Goal: Task Accomplishment & Management: Use online tool/utility

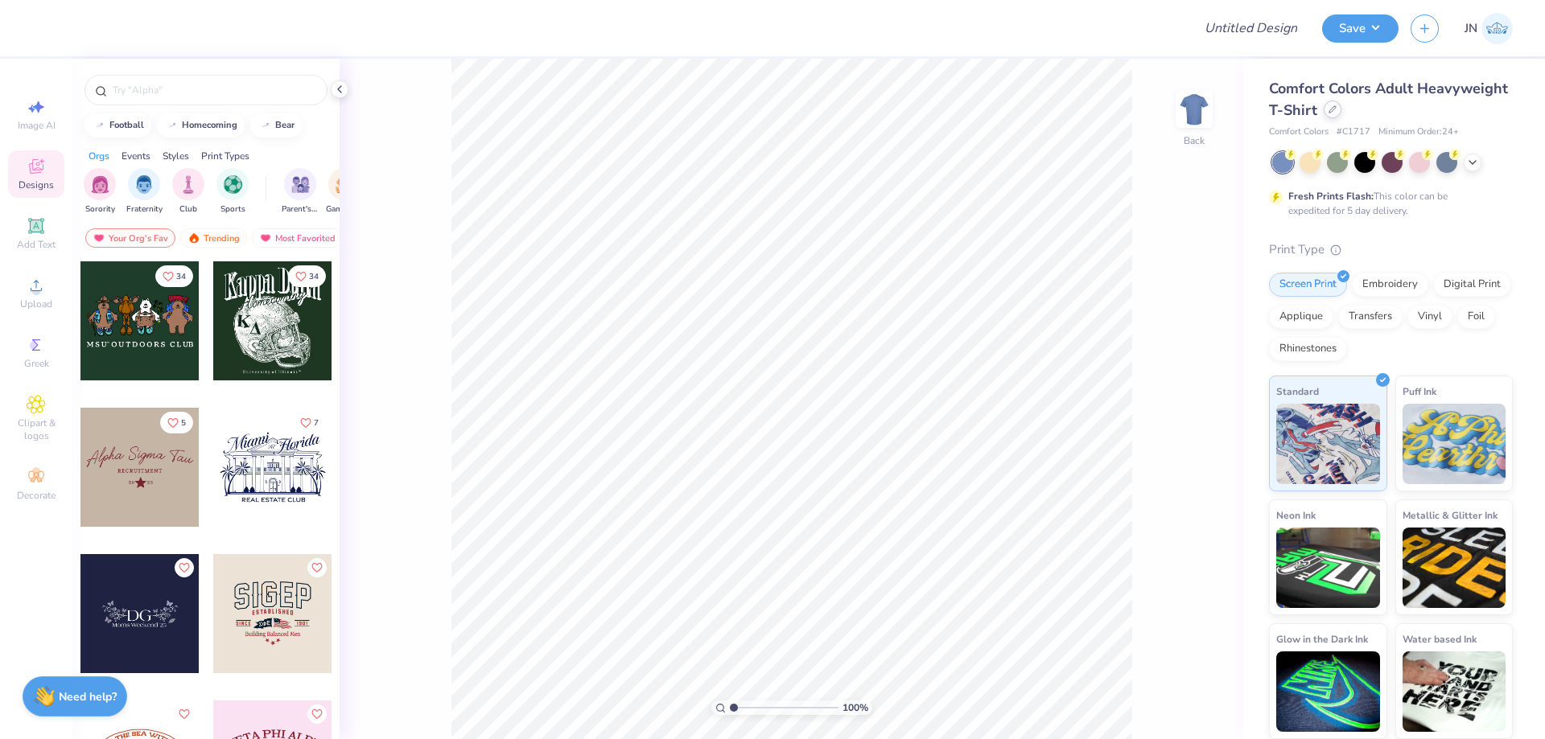
click at [1328, 109] on icon at bounding box center [1332, 109] width 8 height 8
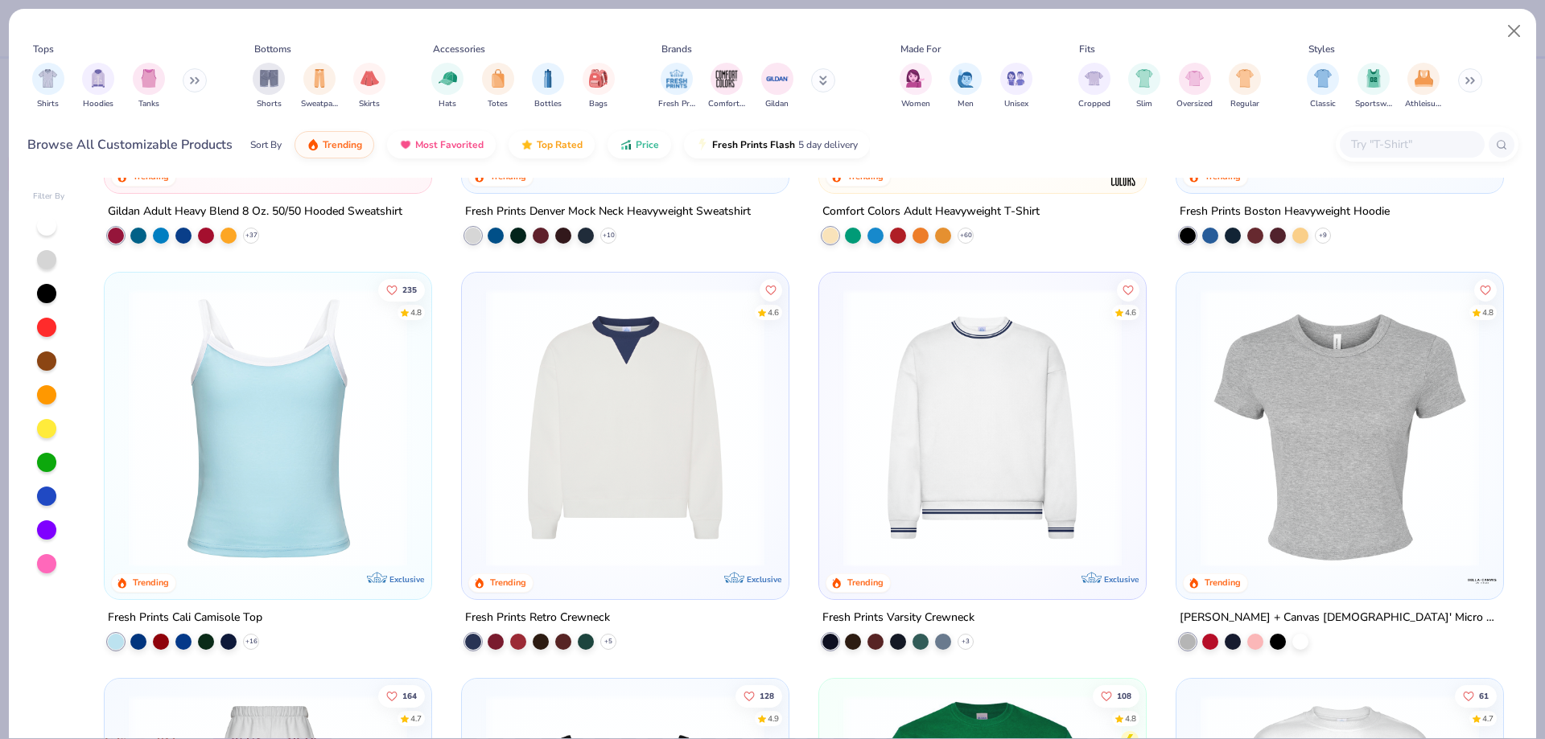
scroll to position [322, 0]
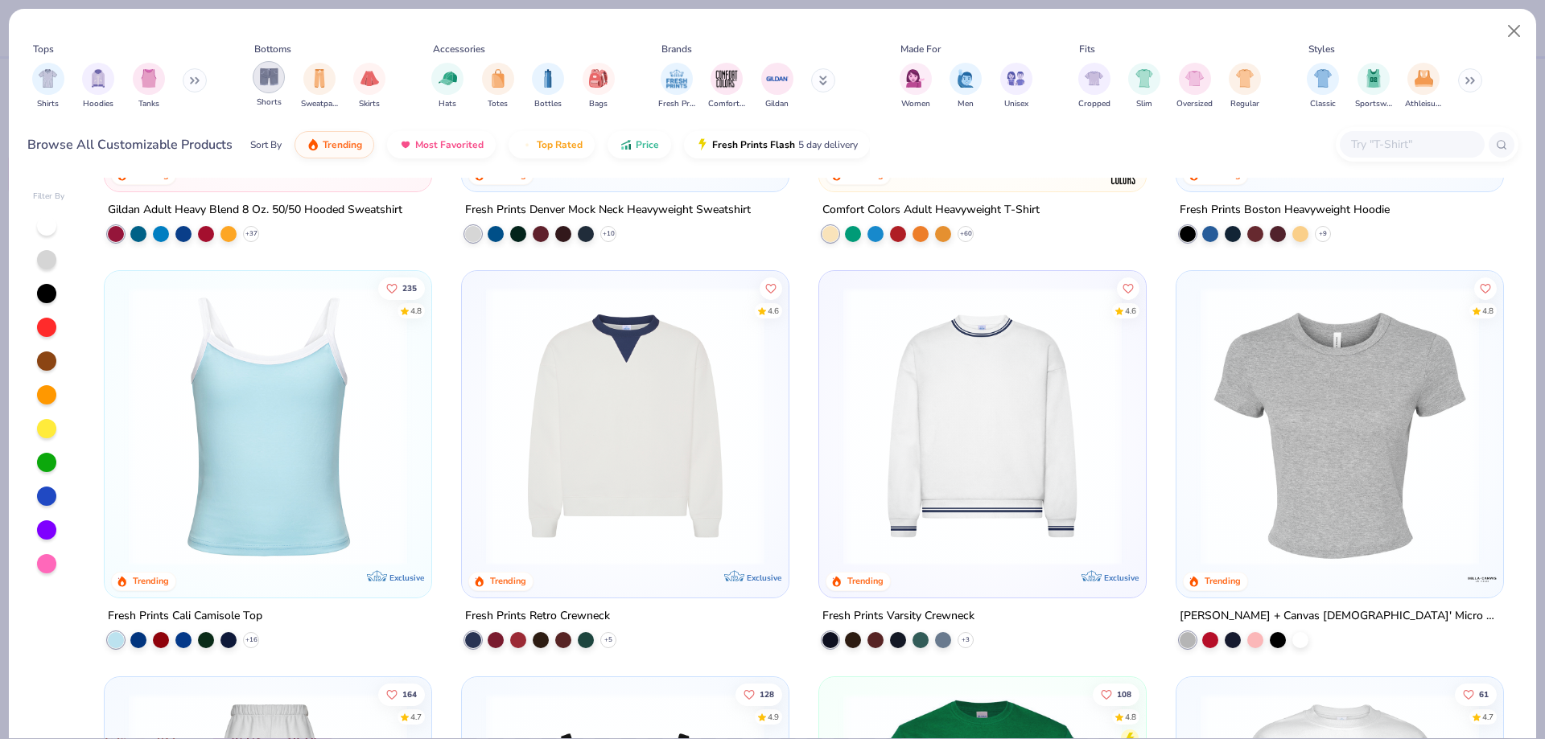
click at [279, 72] on div "filter for Shorts" at bounding box center [269, 77] width 32 height 32
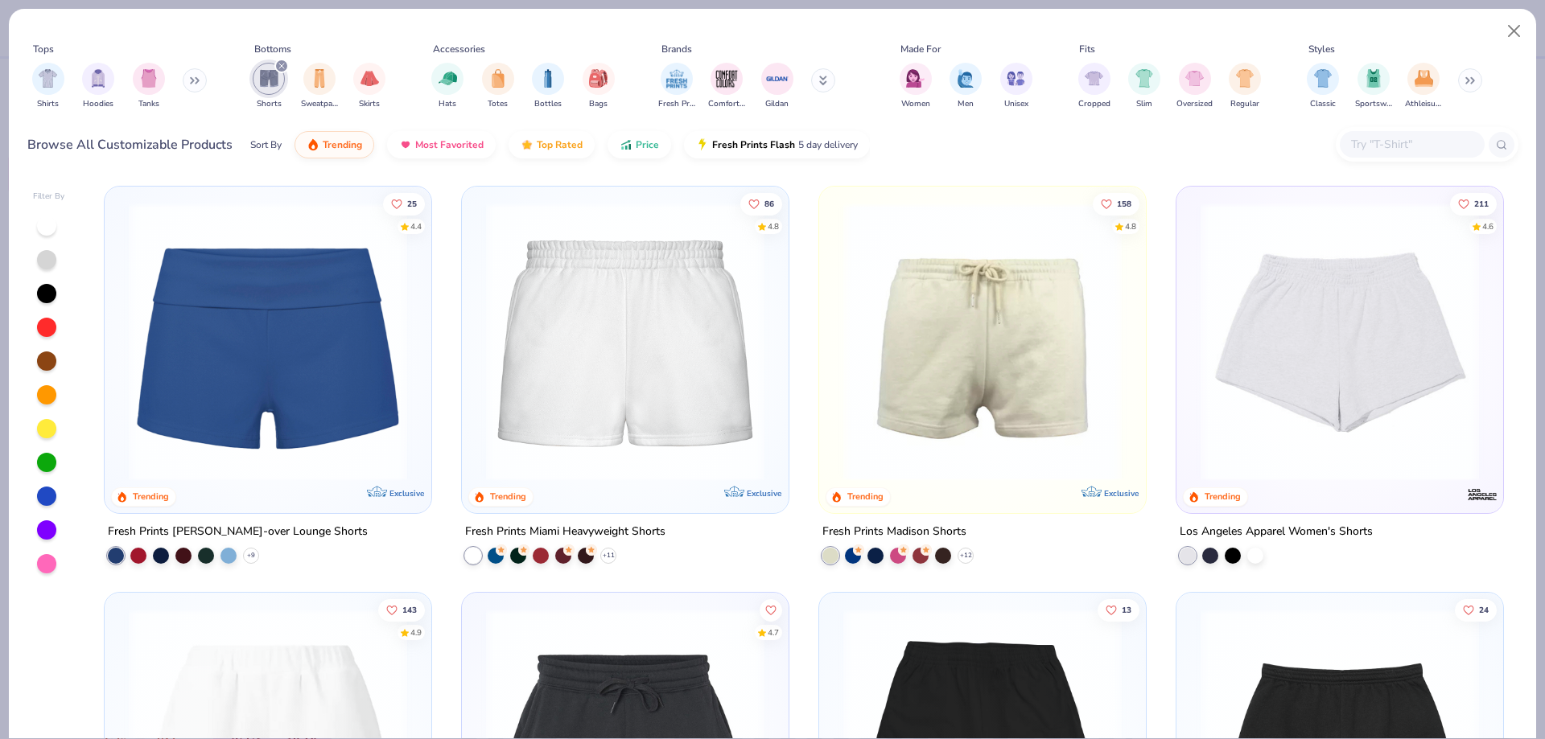
click at [620, 430] on img at bounding box center [625, 342] width 294 height 278
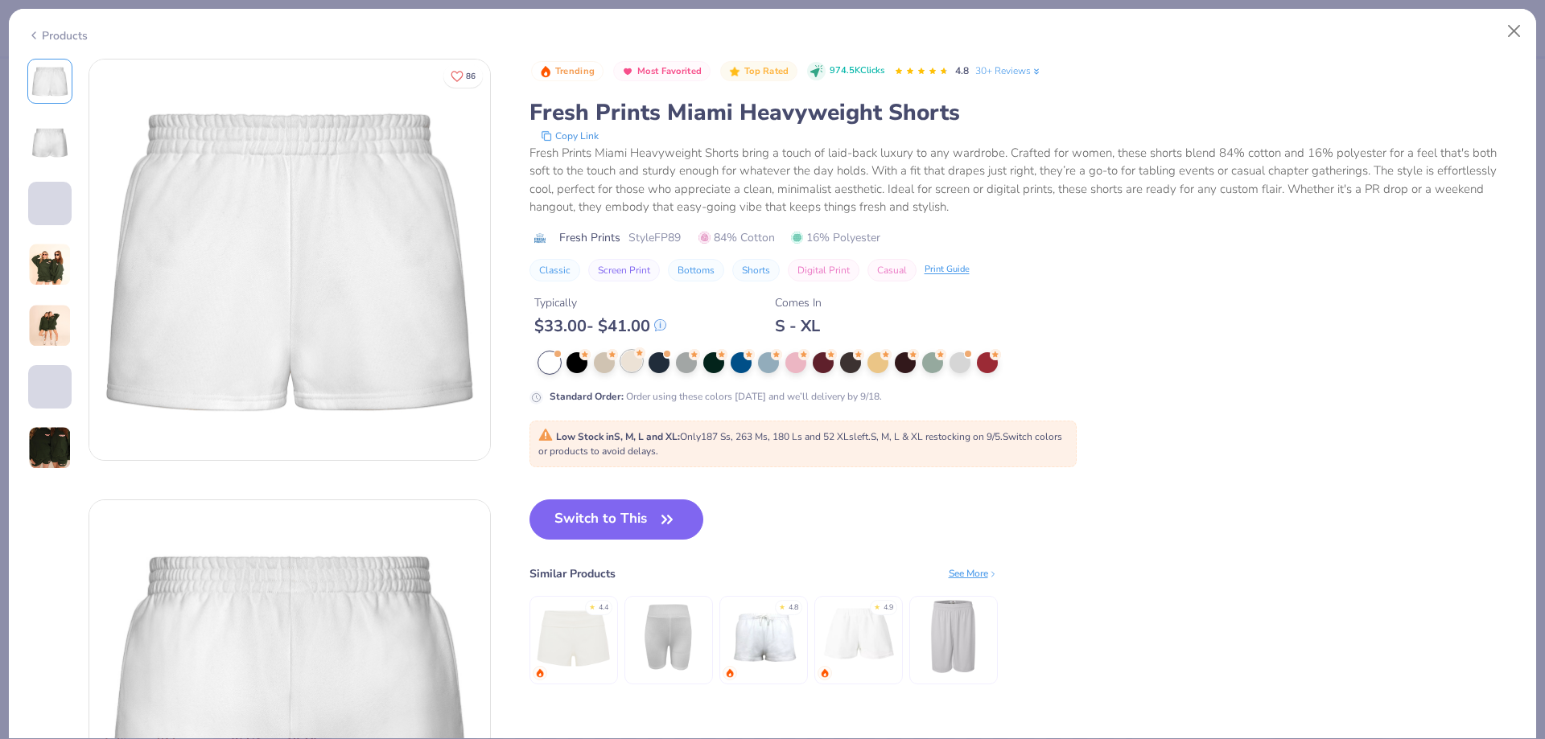
click at [640, 364] on div at bounding box center [631, 361] width 21 height 21
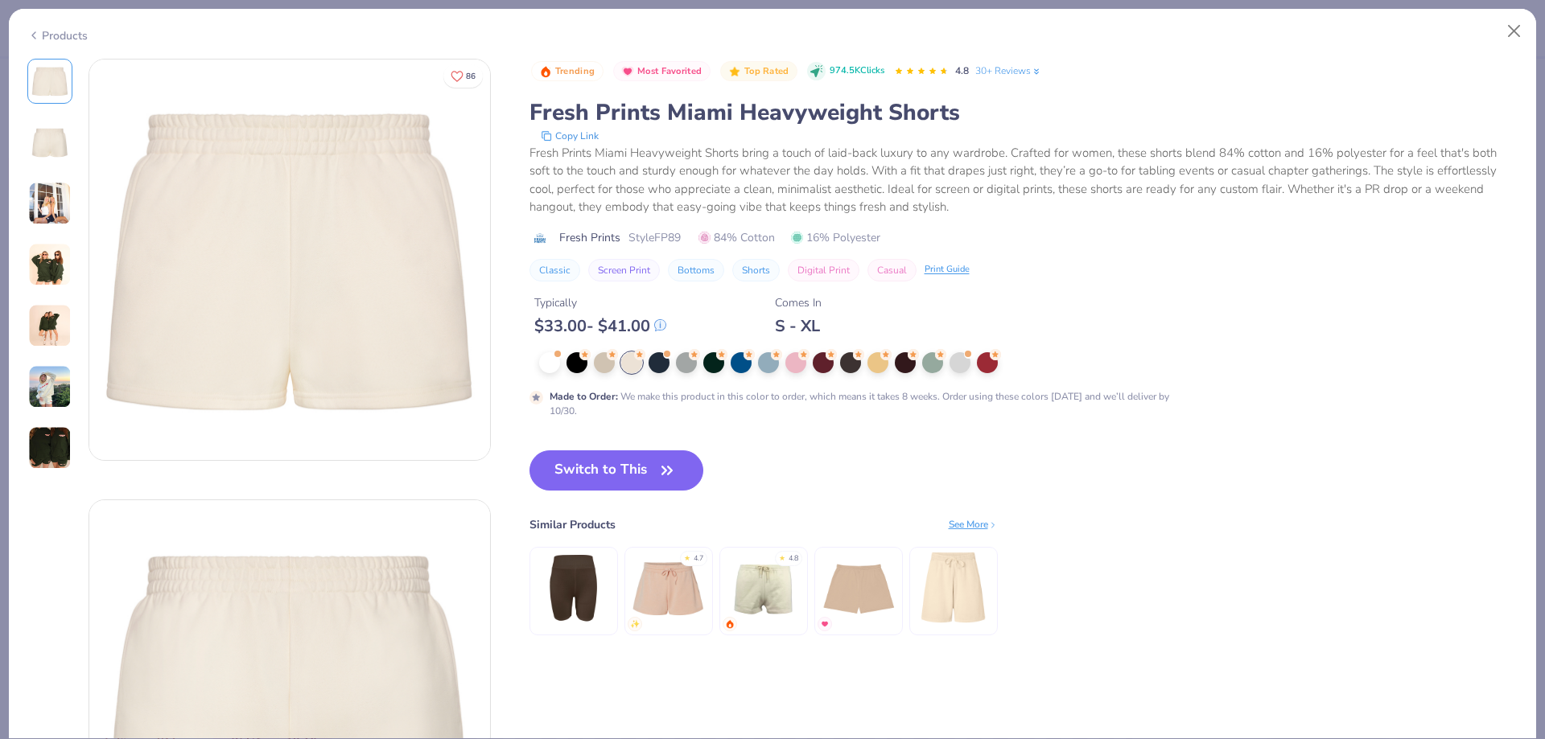
drag, startPoint x: 591, startPoint y: 480, endPoint x: 384, endPoint y: 449, distance: 209.9
click at [591, 481] on button "Switch to This" at bounding box center [616, 471] width 175 height 40
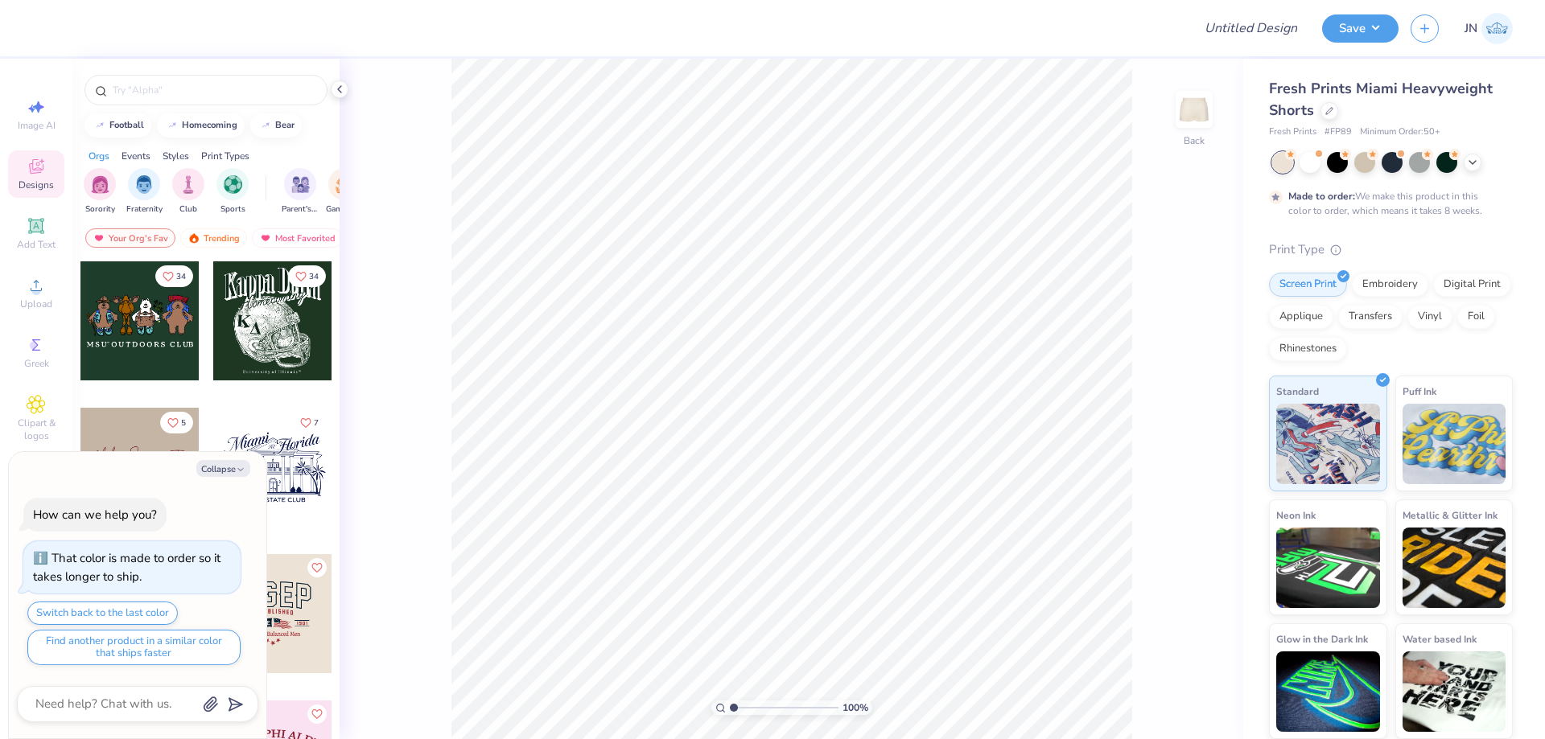
click at [1318, 113] on div "Fresh Prints Miami Heavyweight Shorts" at bounding box center [1391, 99] width 244 height 43
click at [1324, 111] on div at bounding box center [1329, 110] width 18 height 18
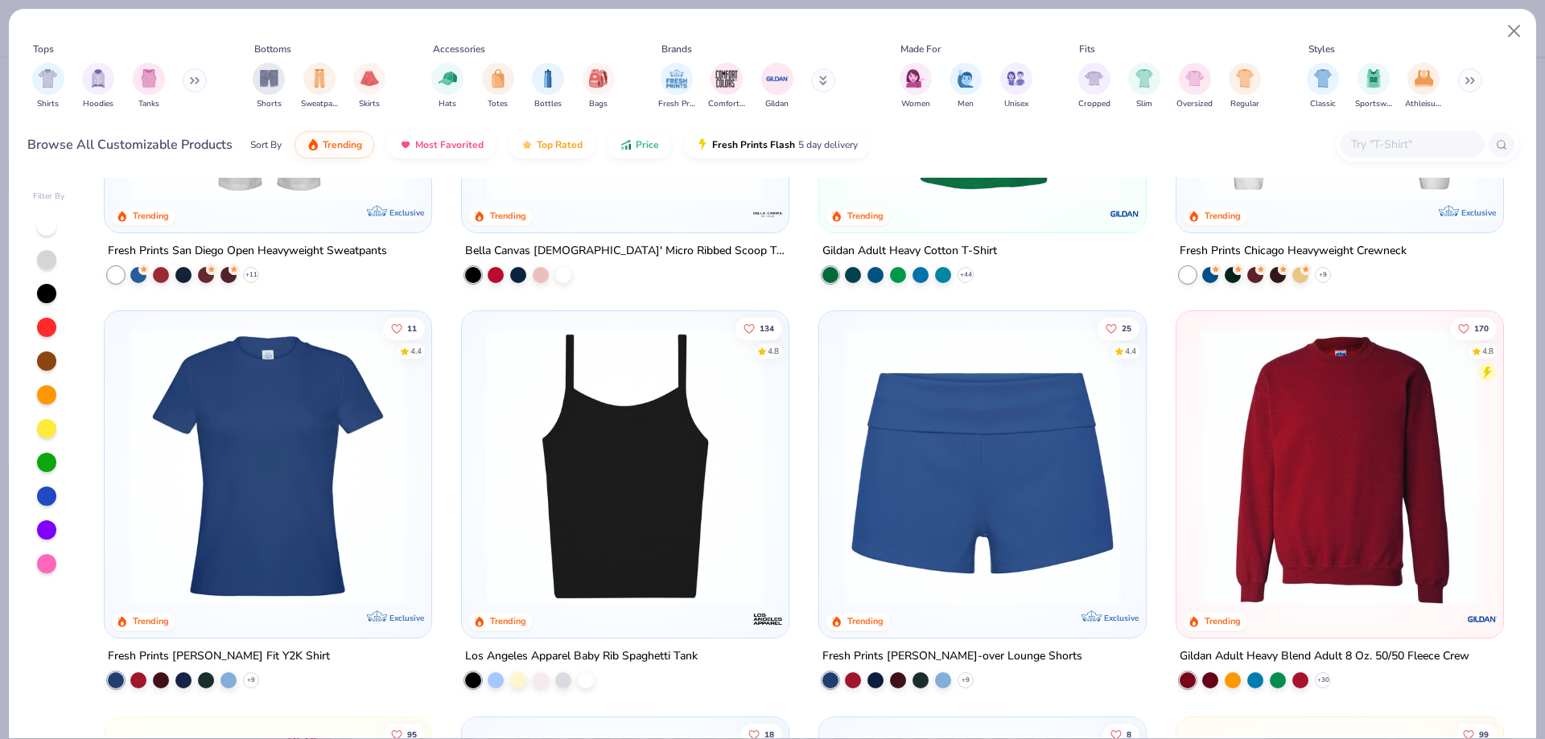
scroll to position [885, 0]
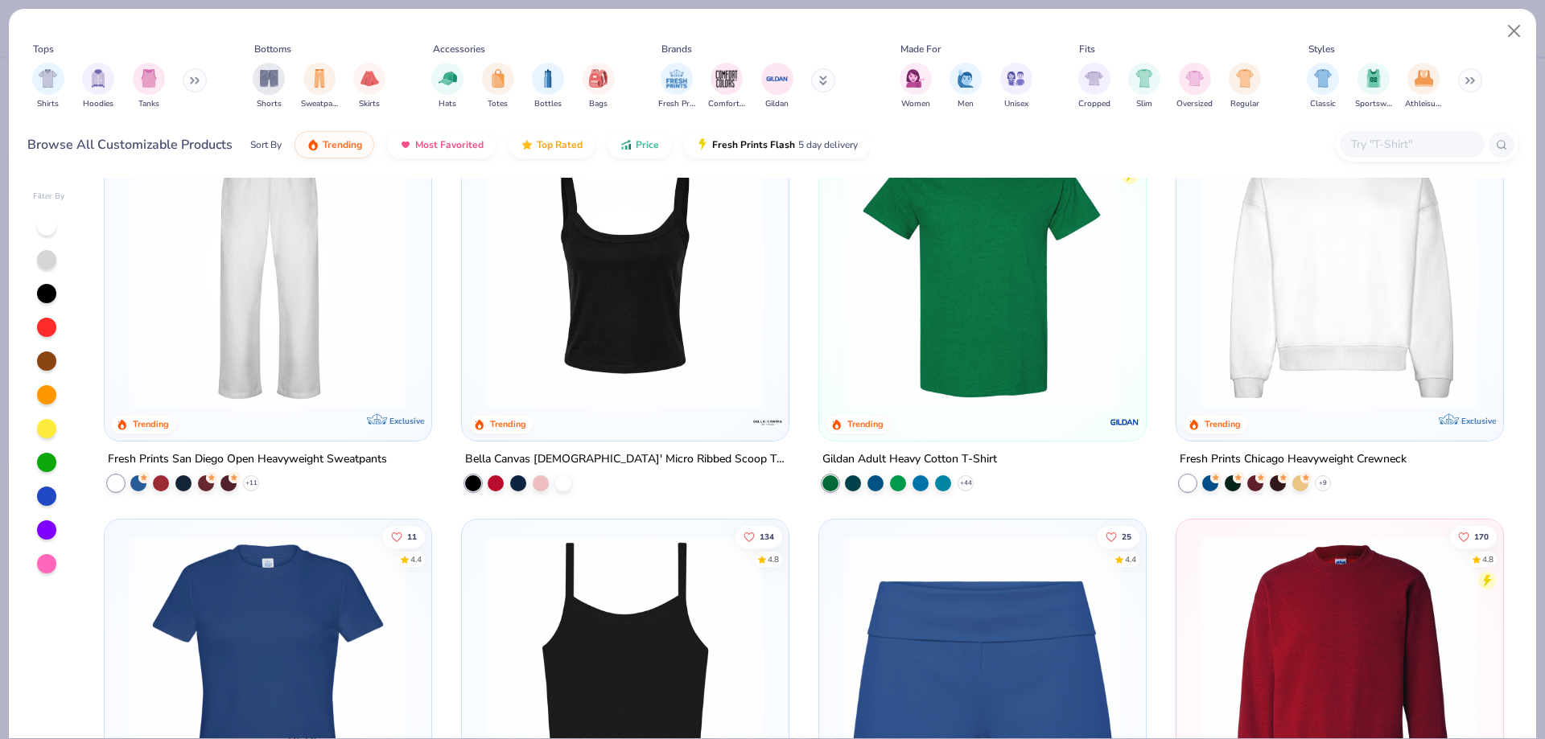
click at [310, 361] on img at bounding box center [268, 269] width 294 height 278
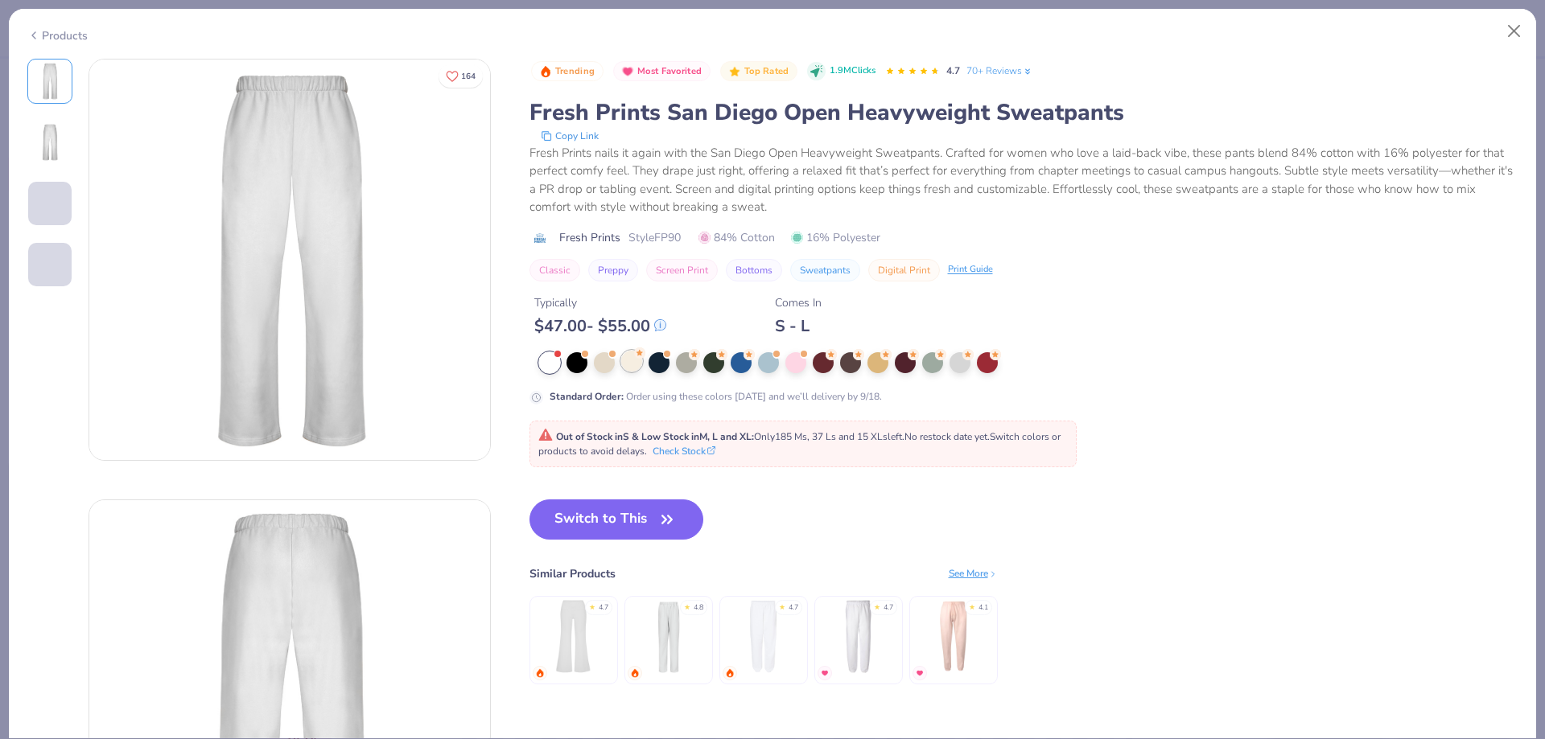
click at [643, 364] on div at bounding box center [856, 362] width 634 height 21
click at [630, 362] on div at bounding box center [631, 361] width 21 height 21
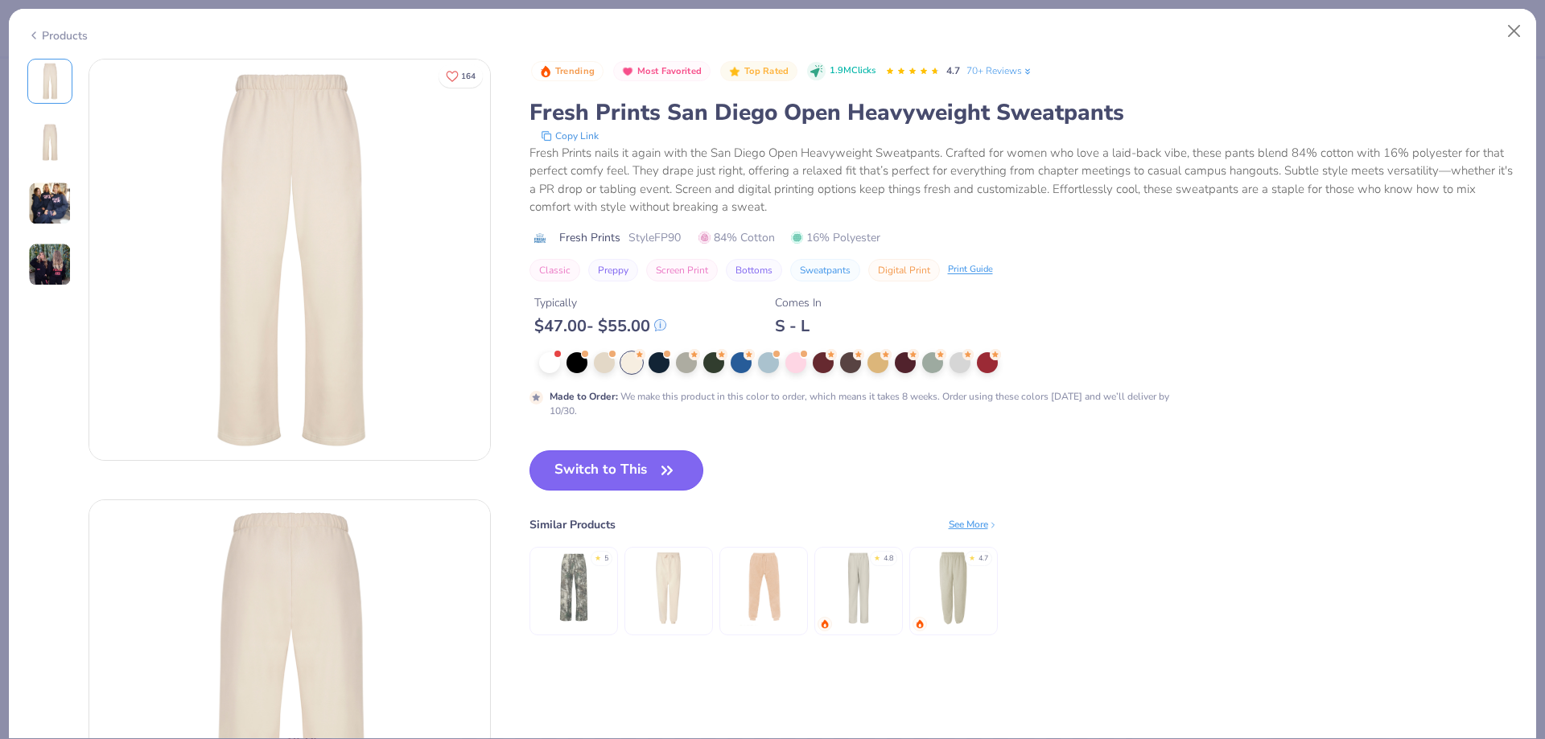
click at [599, 467] on button "Switch to This" at bounding box center [616, 471] width 175 height 40
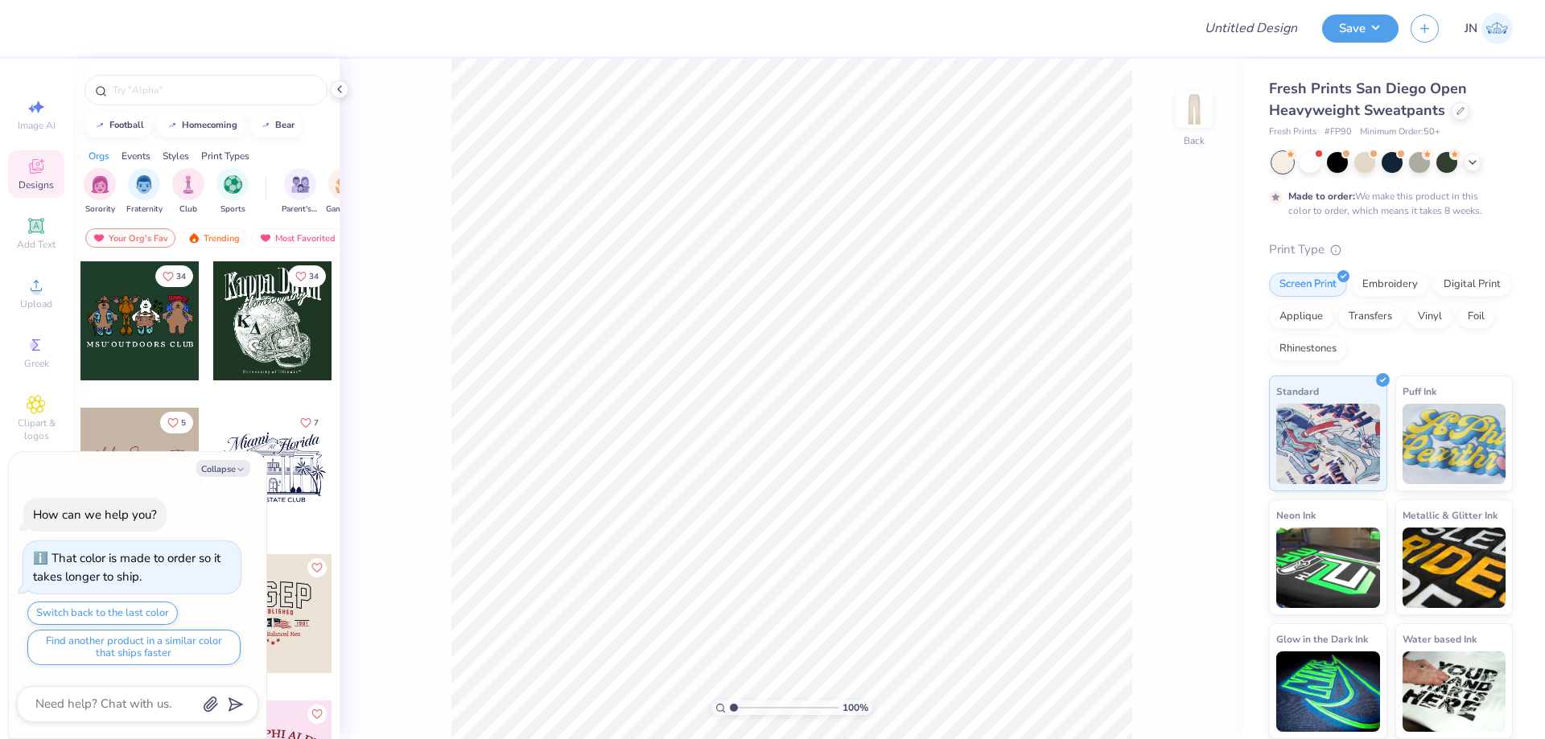
click at [35, 167] on icon at bounding box center [36, 166] width 19 height 19
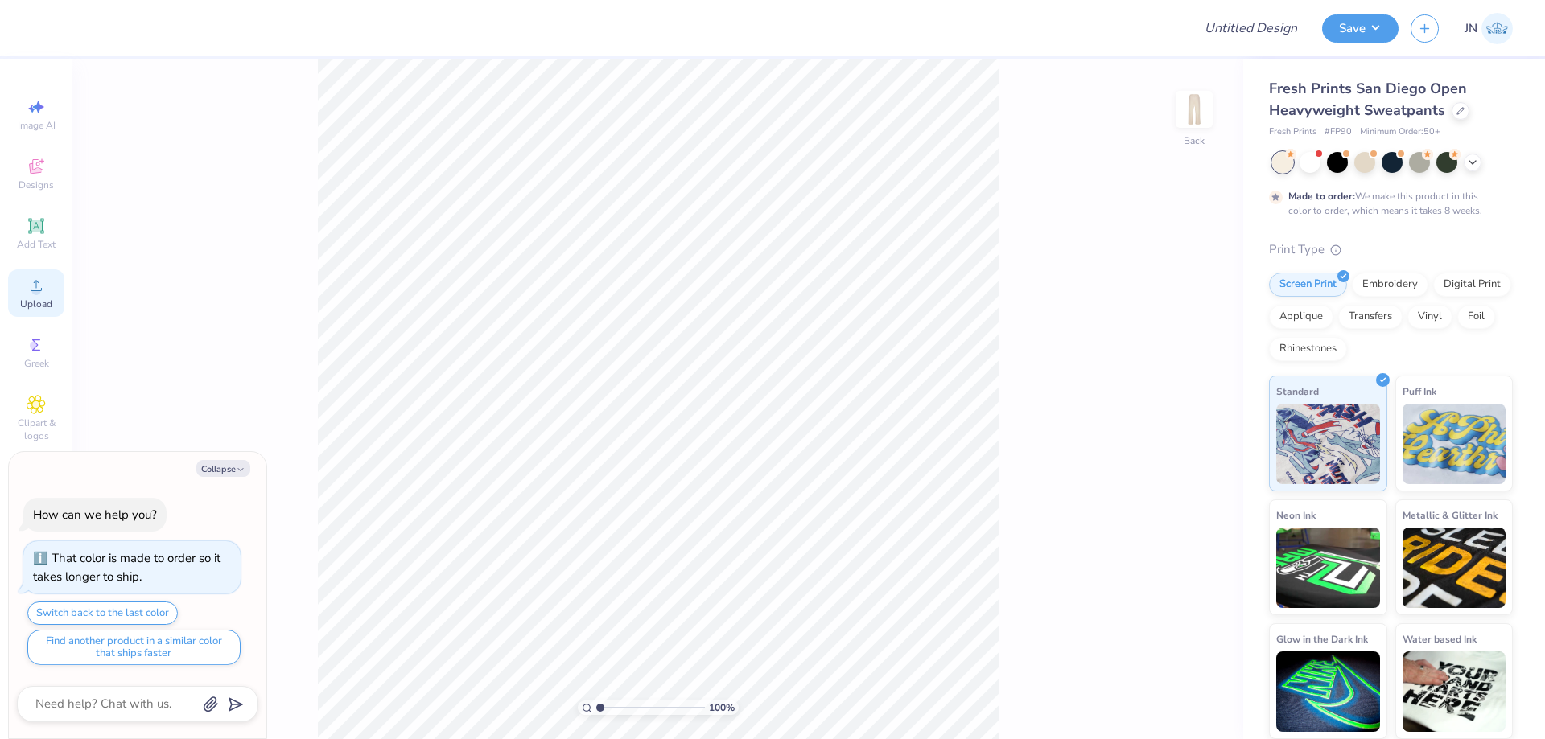
click at [36, 287] on icon at bounding box center [36, 285] width 11 height 11
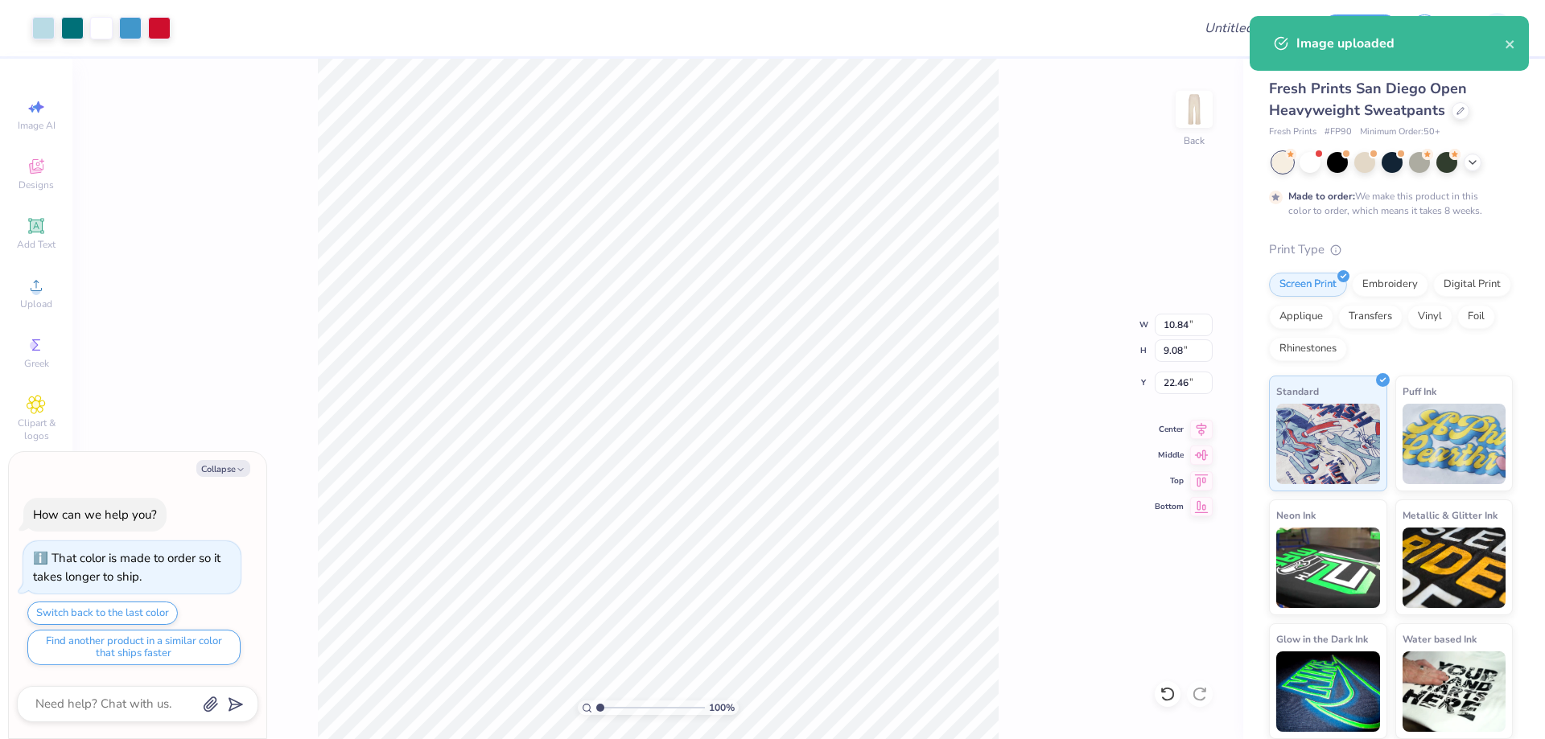
type textarea "x"
type input "2.39"
click at [1177, 320] on input "10.84" at bounding box center [1184, 325] width 58 height 23
type input "4.00"
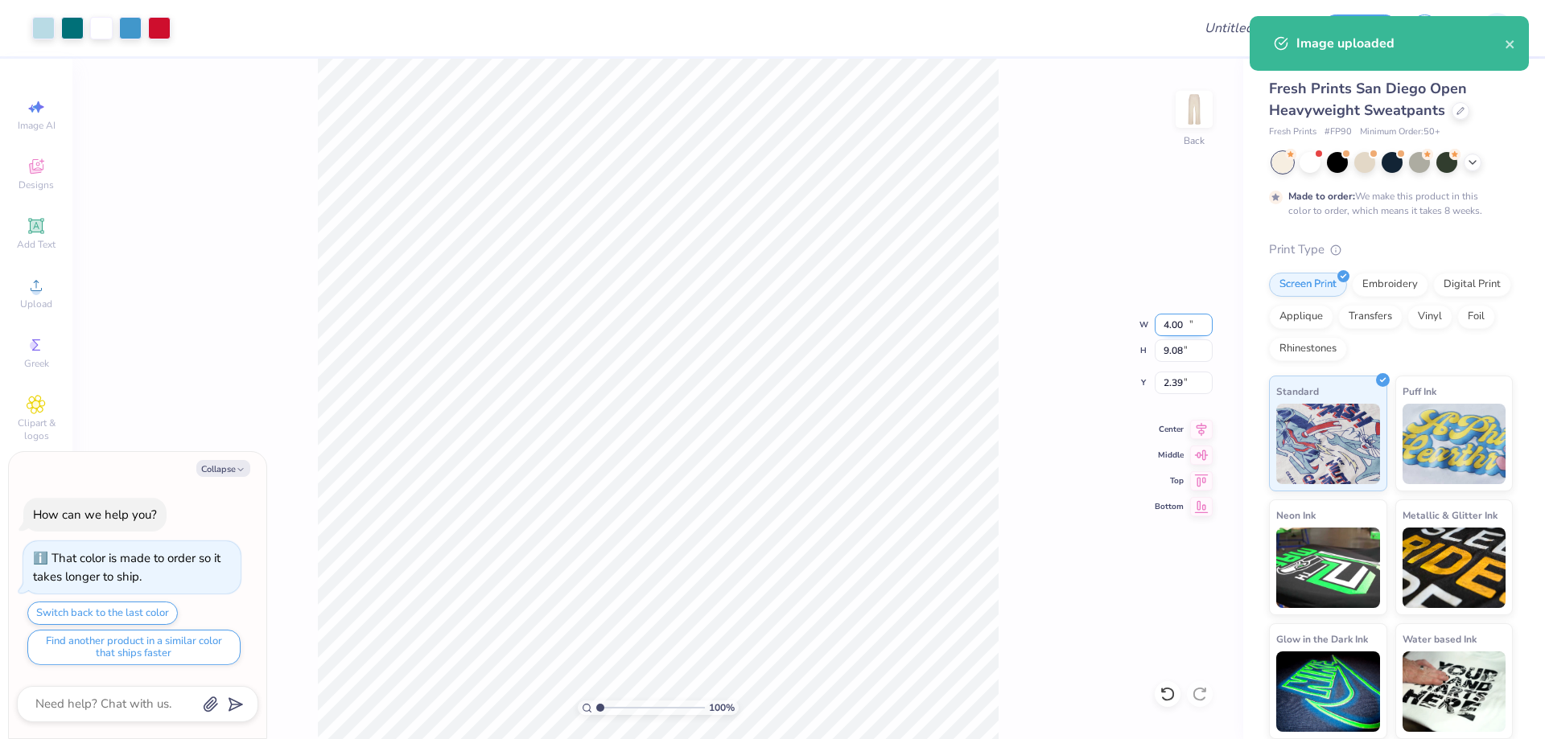
type textarea "x"
type input "3.35"
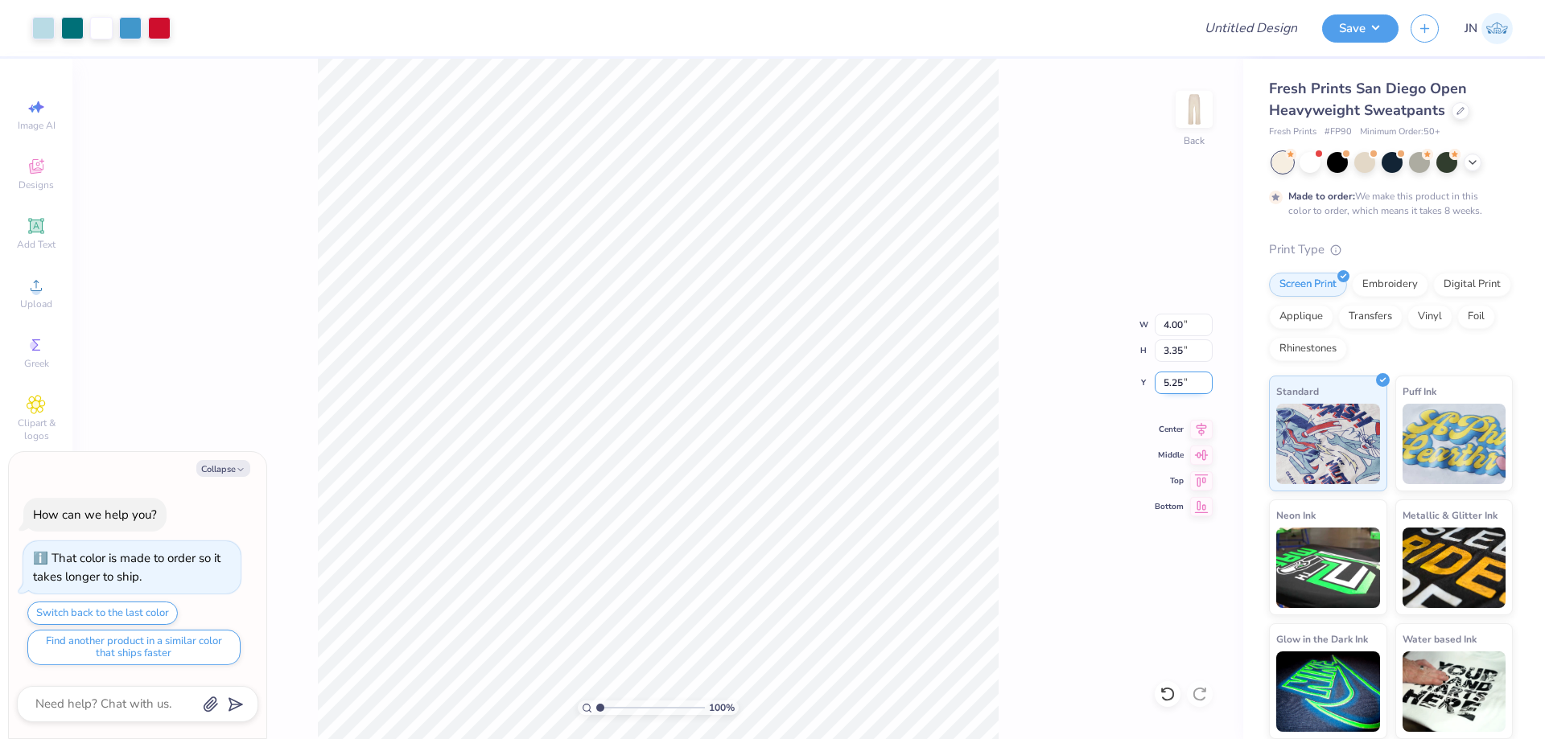
click at [1173, 381] on input "5.25" at bounding box center [1184, 383] width 58 height 23
type input "3"
type textarea "x"
type input "3.00"
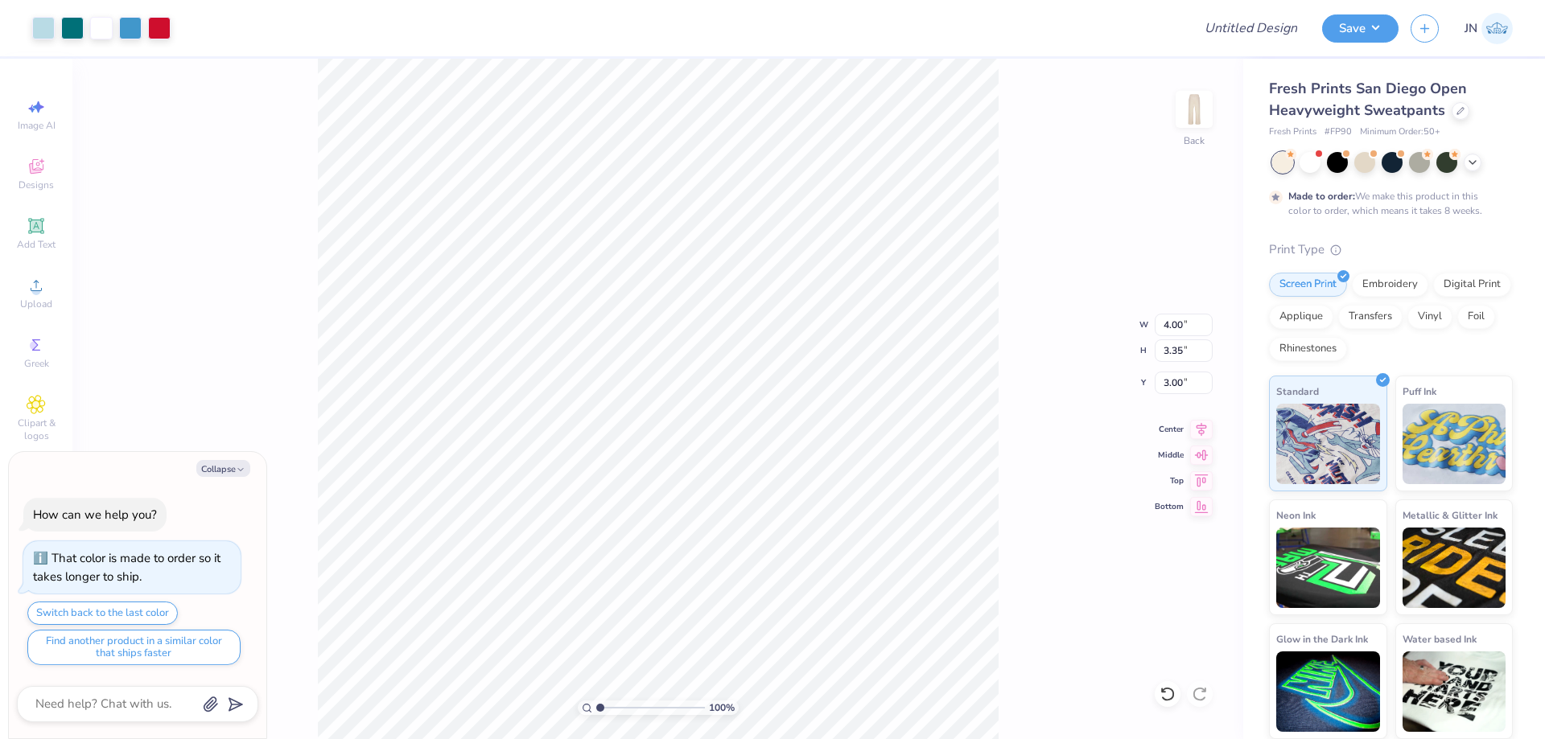
type textarea "x"
type input "5.36"
click at [647, 710] on input "range" at bounding box center [650, 708] width 109 height 14
type textarea "x"
drag, startPoint x: 635, startPoint y: 707, endPoint x: 615, endPoint y: 707, distance: 19.3
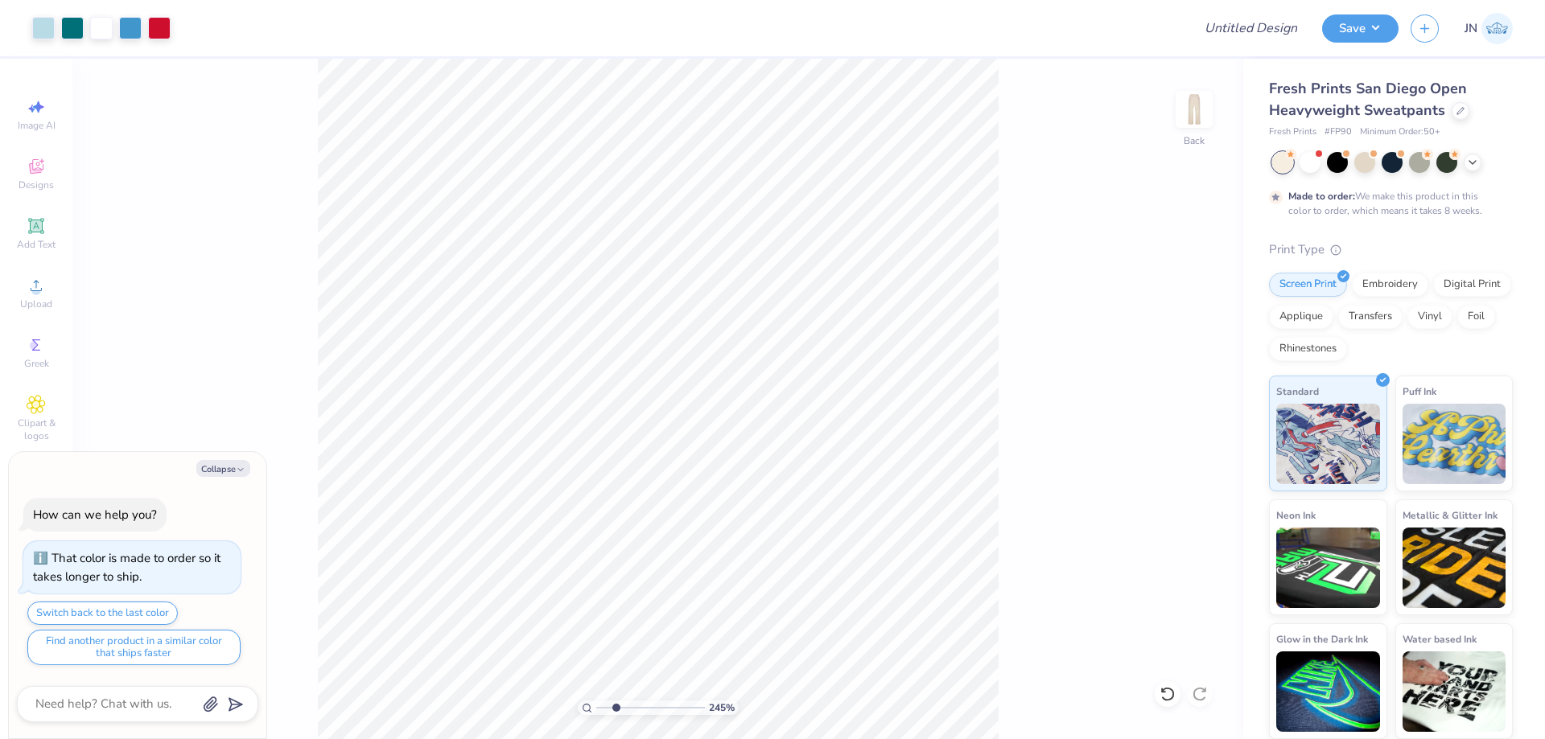
type input "2.45"
click at [615, 707] on input "range" at bounding box center [650, 708] width 109 height 14
type textarea "x"
click at [1172, 322] on input "4.00" at bounding box center [1184, 325] width 58 height 23
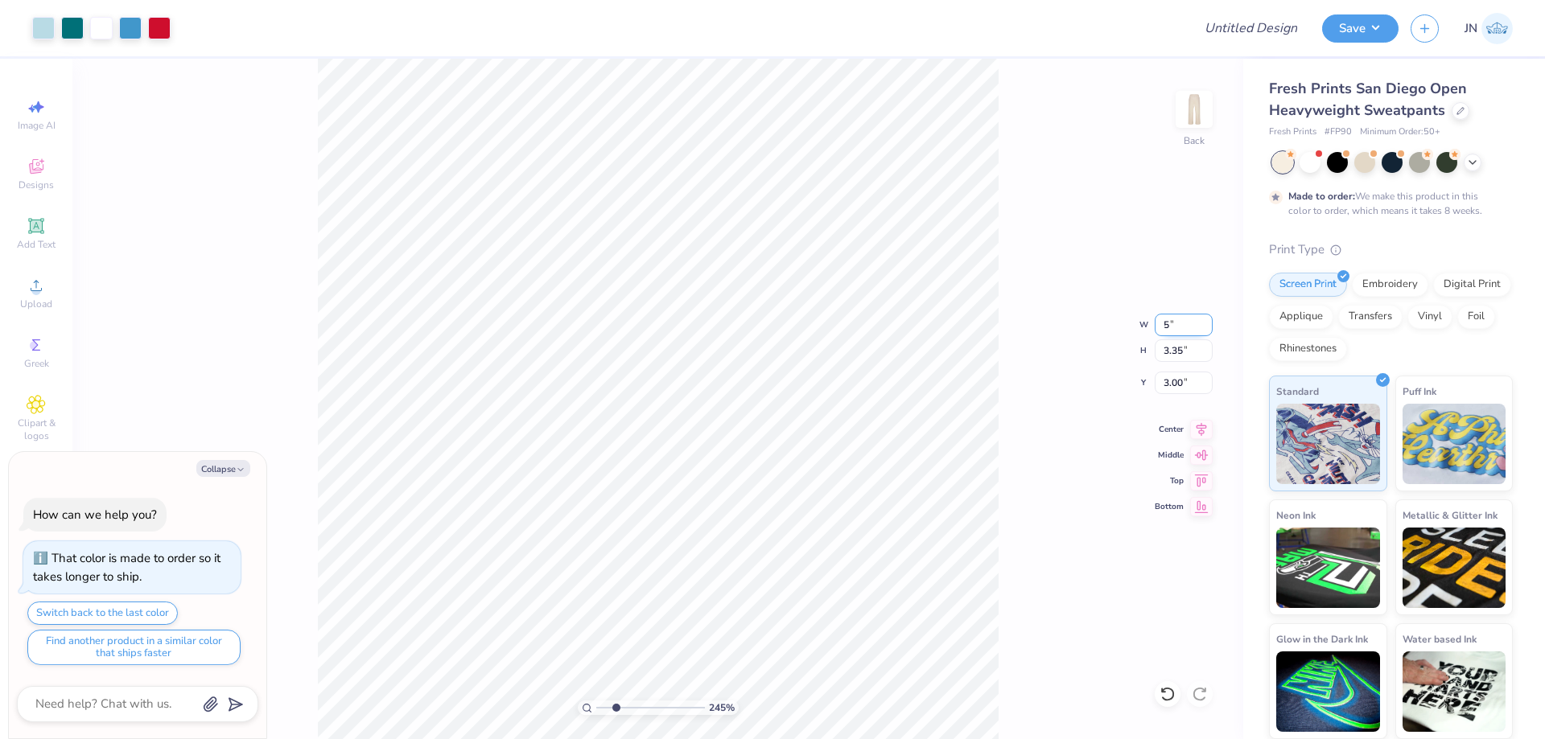
type input "5"
type textarea "x"
type input "5.00"
type input "4.19"
click at [1165, 377] on input "2.58" at bounding box center [1184, 383] width 58 height 23
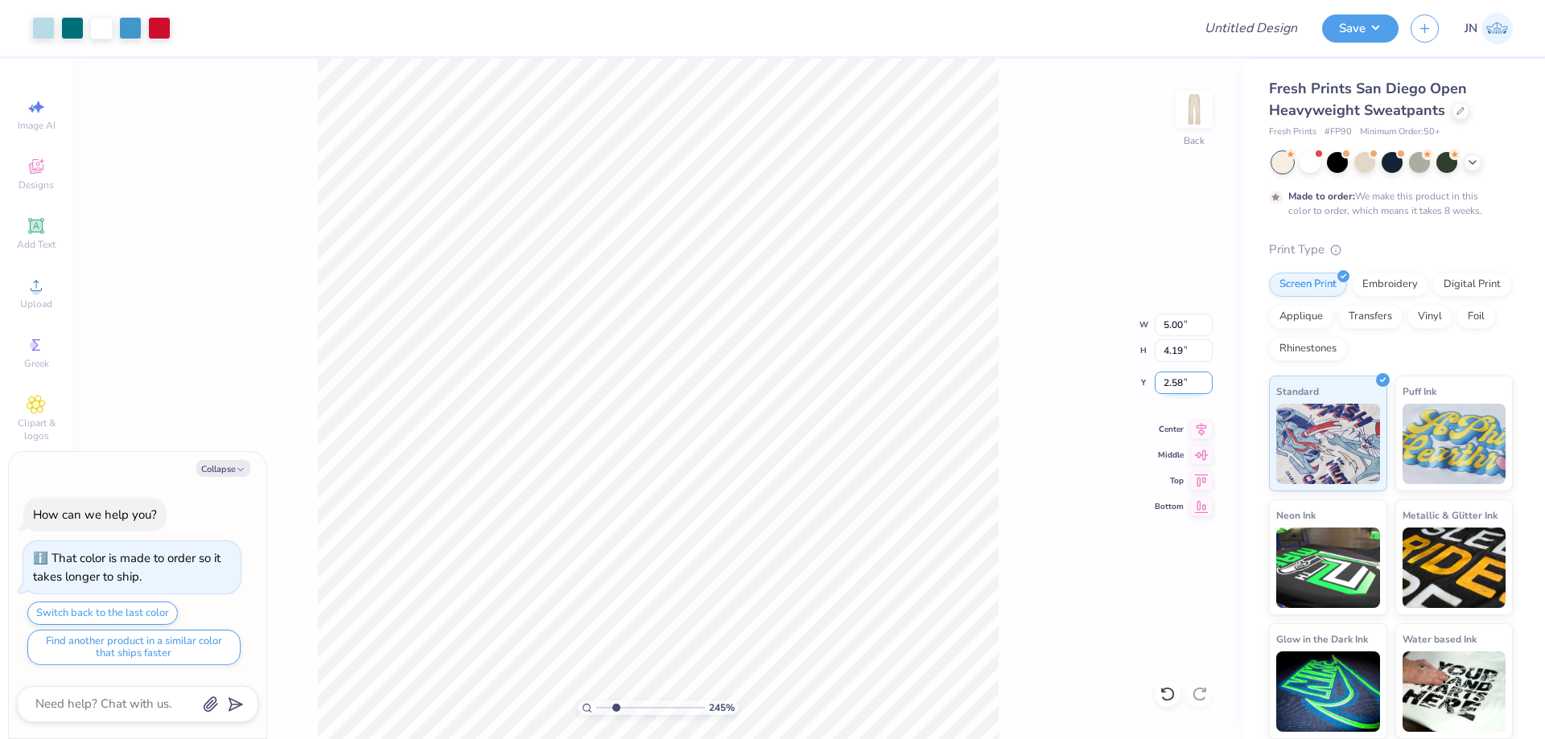
click at [1165, 377] on input "2.58" at bounding box center [1184, 383] width 58 height 23
type input "3"
type textarea "x"
type input "3.00"
type textarea "x"
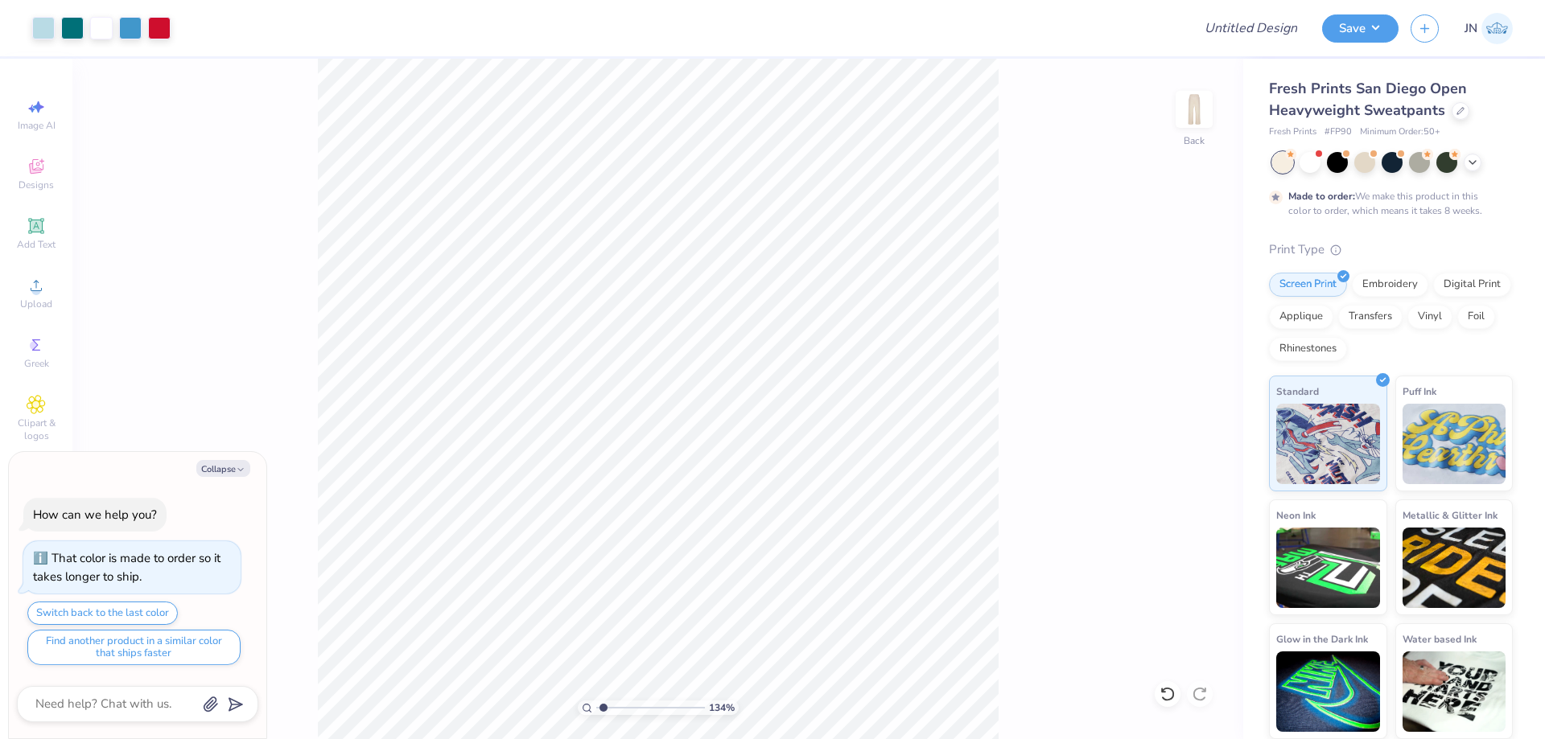
drag, startPoint x: 613, startPoint y: 706, endPoint x: 603, endPoint y: 706, distance: 9.7
type input "1.34"
click at [603, 706] on input "range" at bounding box center [650, 708] width 109 height 14
type textarea "x"
type input "2.95"
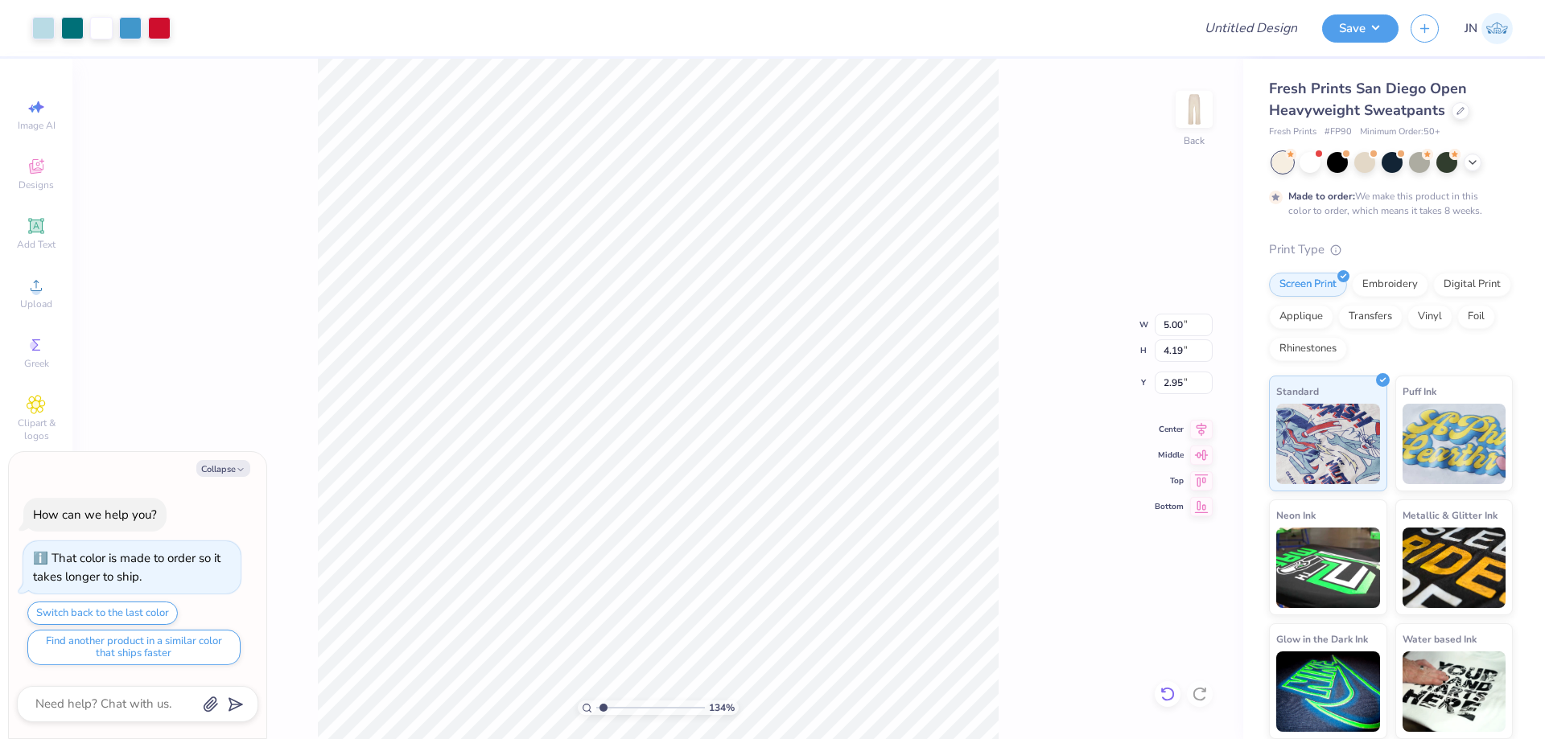
click at [1163, 694] on icon at bounding box center [1167, 694] width 16 height 16
type textarea "x"
type input "3.00"
type textarea "x"
click at [1183, 381] on input "3.11" at bounding box center [1184, 383] width 58 height 23
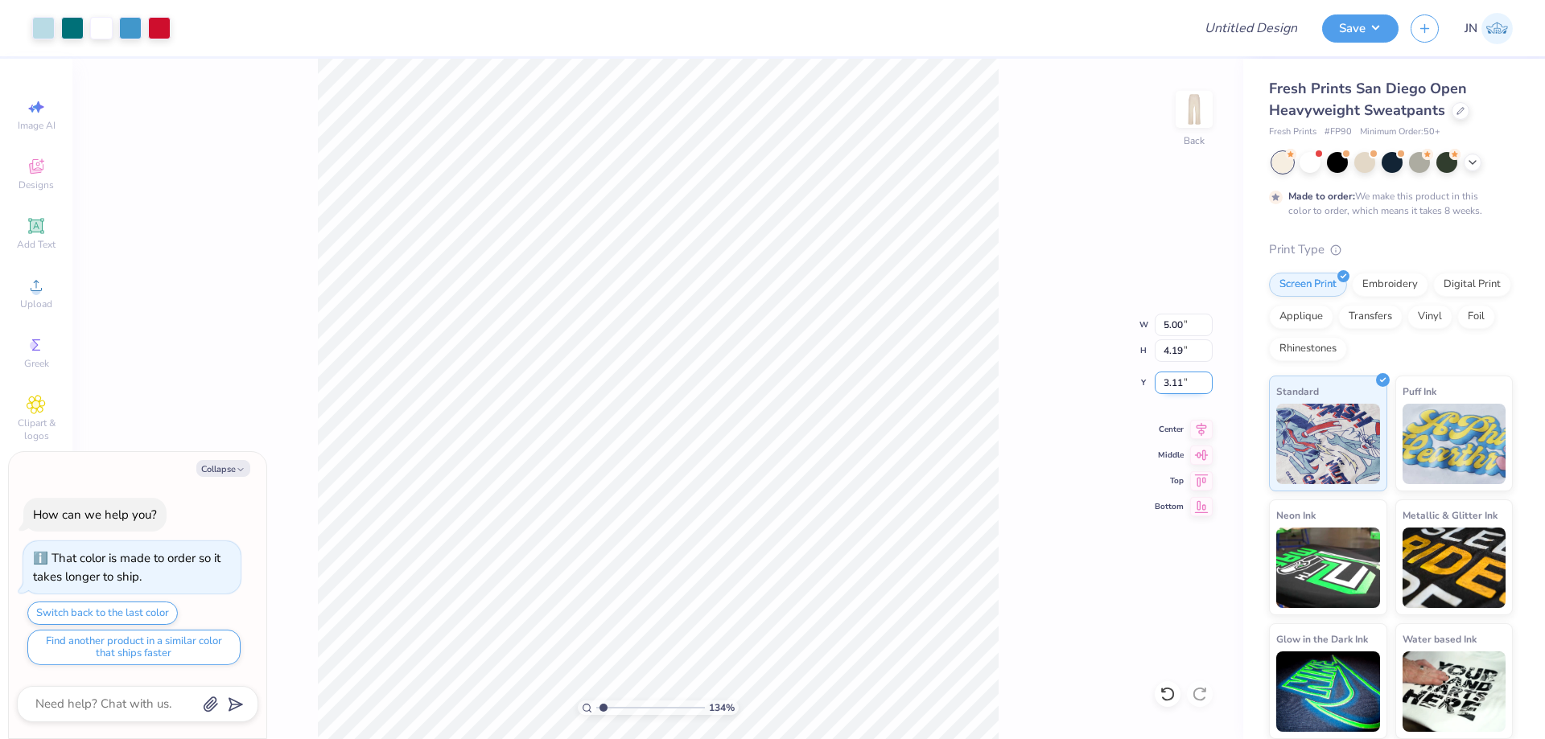
click at [1183, 381] on input "3.11" at bounding box center [1184, 383] width 58 height 23
type input "4"
type textarea "x"
type input "4.00"
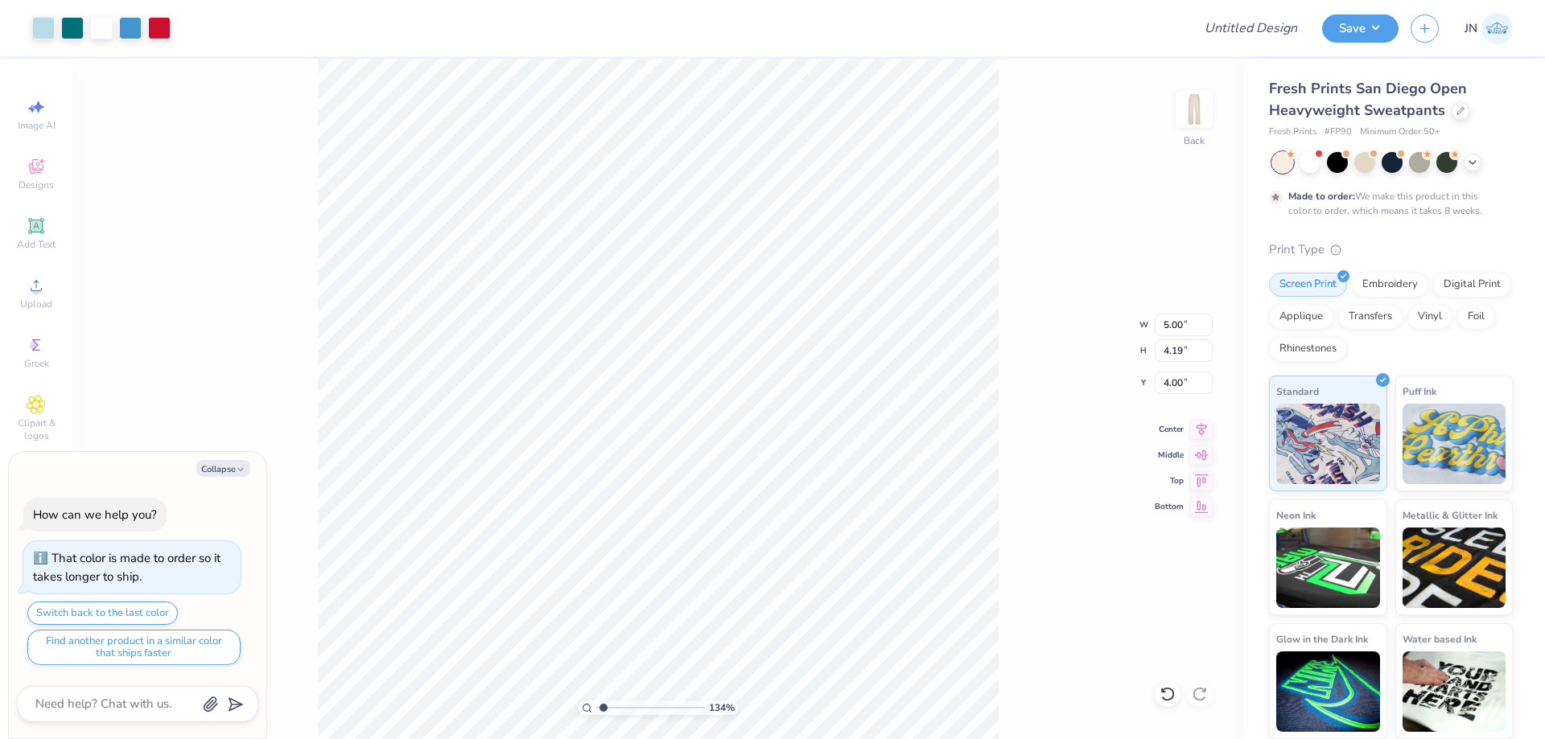
type textarea "x"
type input "4.09"
click at [633, 709] on input "range" at bounding box center [650, 708] width 109 height 14
click at [109, 31] on div at bounding box center [101, 26] width 23 height 23
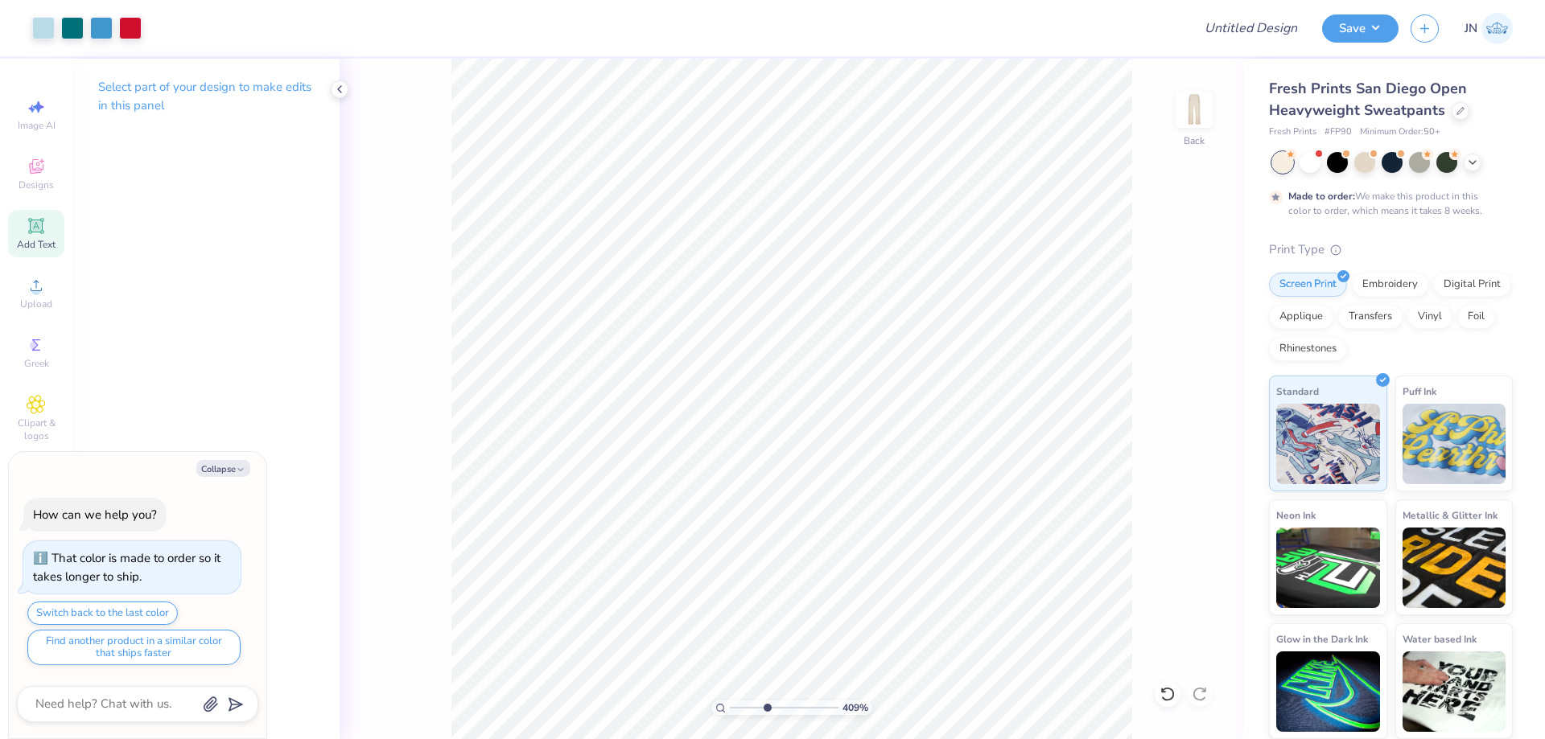
click at [39, 236] on div "Add Text" at bounding box center [36, 233] width 56 height 47
type textarea "x"
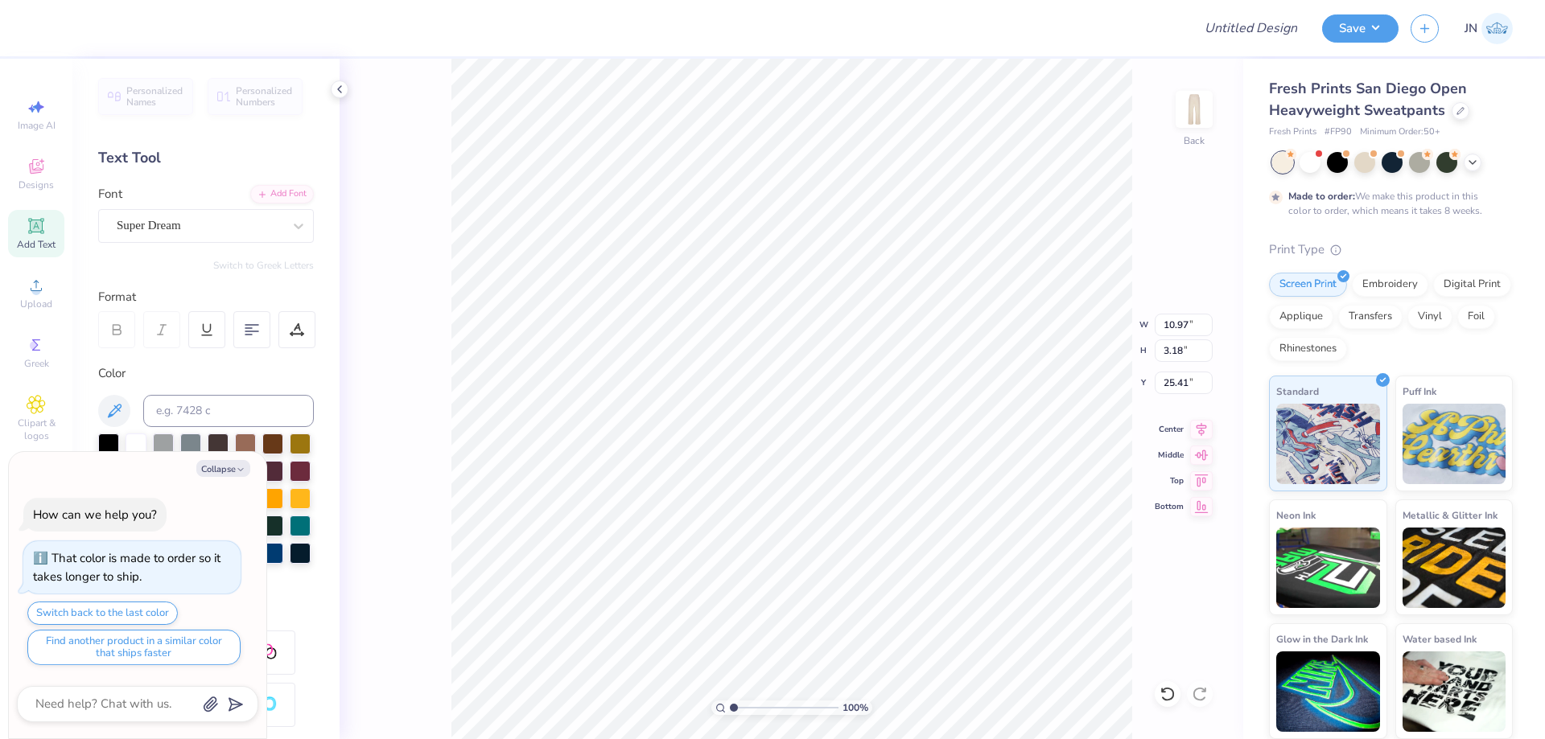
drag, startPoint x: 765, startPoint y: 706, endPoint x: 730, endPoint y: 702, distance: 35.5
type input "1"
click at [730, 702] on input "range" at bounding box center [784, 708] width 109 height 14
type textarea "x"
type input "4.43"
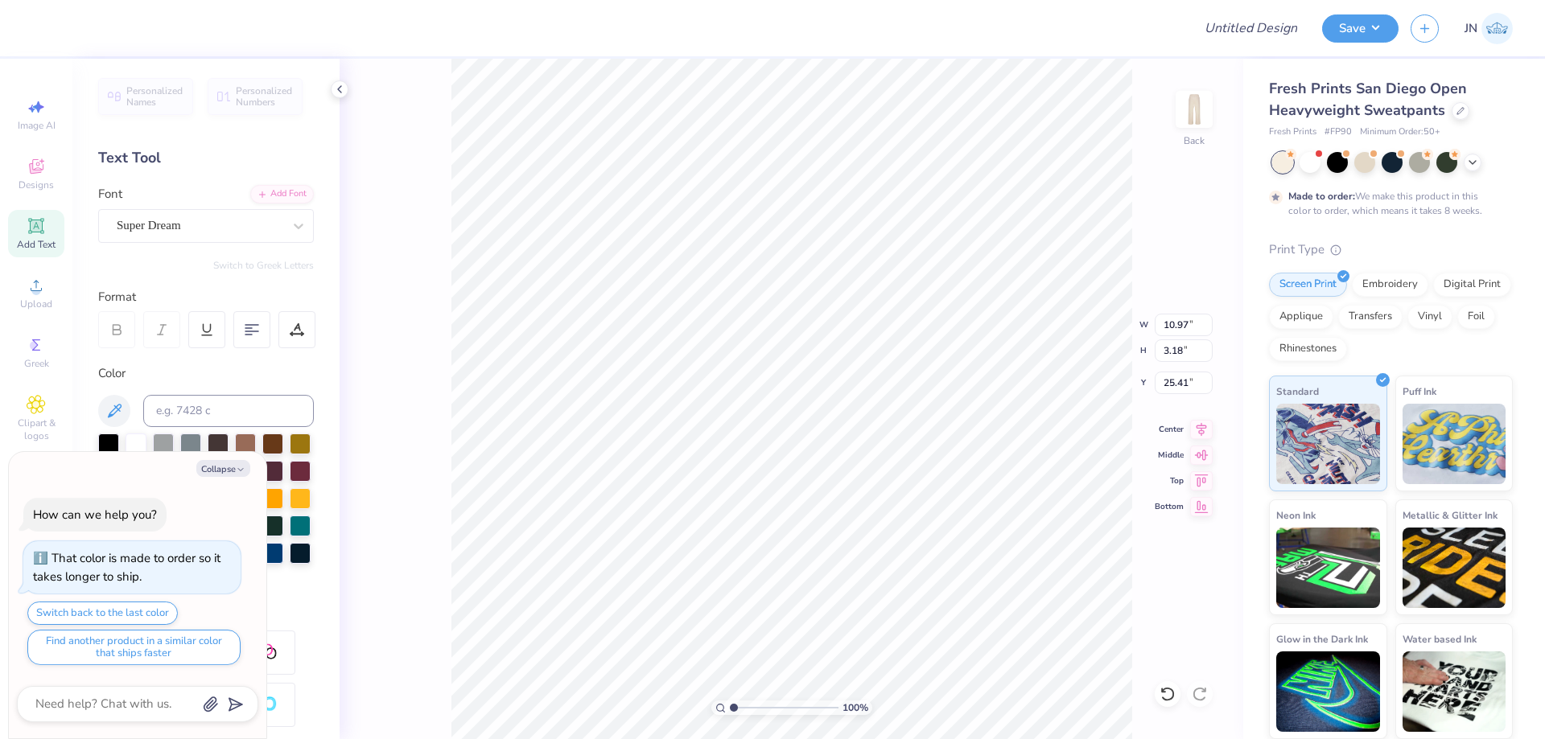
type input "2.30"
type input "5.89"
click at [912, 472] on li "Group" at bounding box center [942, 471] width 126 height 31
click at [47, 26] on div at bounding box center [43, 26] width 23 height 23
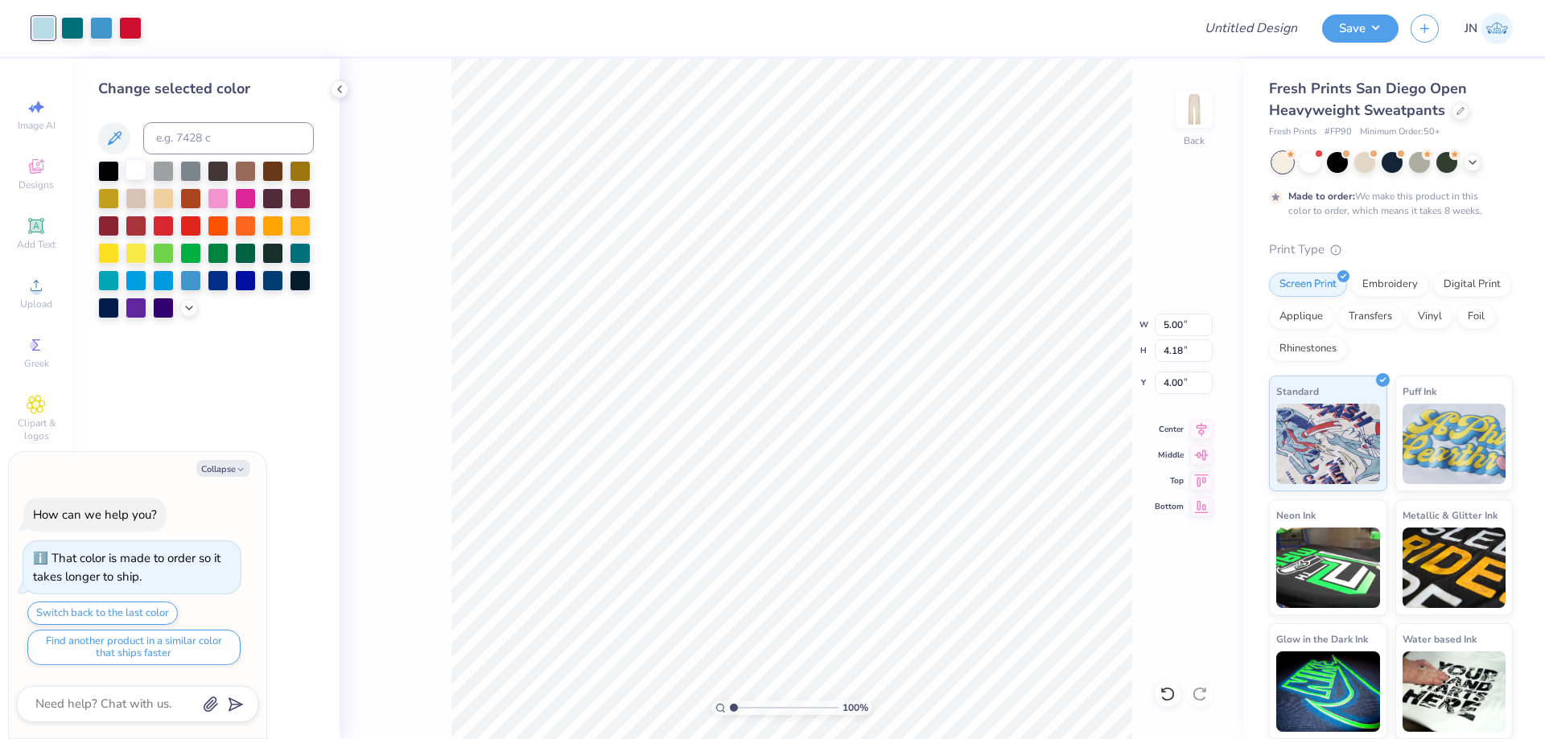
click at [135, 170] on div at bounding box center [136, 169] width 21 height 21
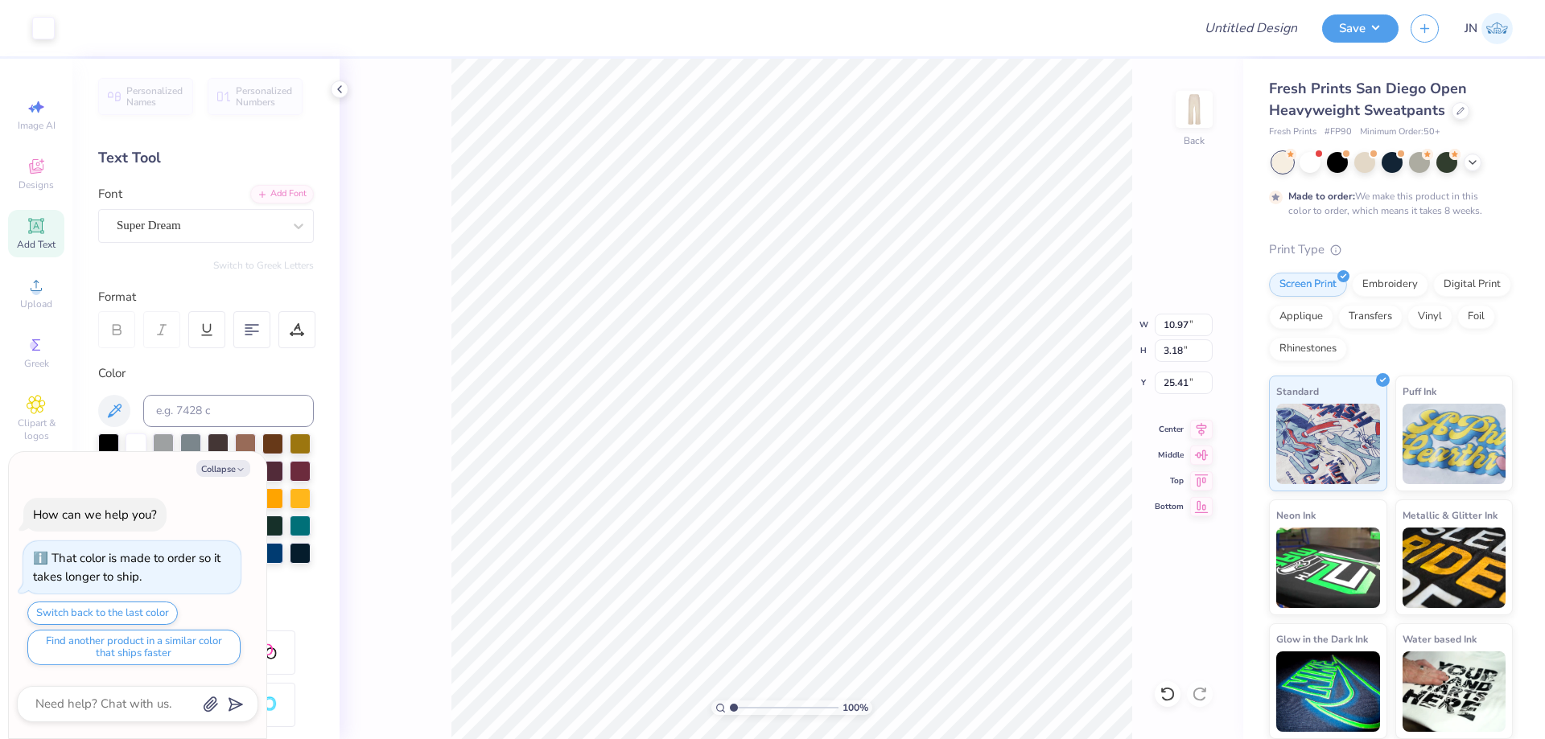
type textarea "x"
type input "12.52"
type input "3.12"
click at [756, 702] on input "range" at bounding box center [784, 708] width 109 height 14
click at [1166, 699] on icon at bounding box center [1167, 694] width 16 height 16
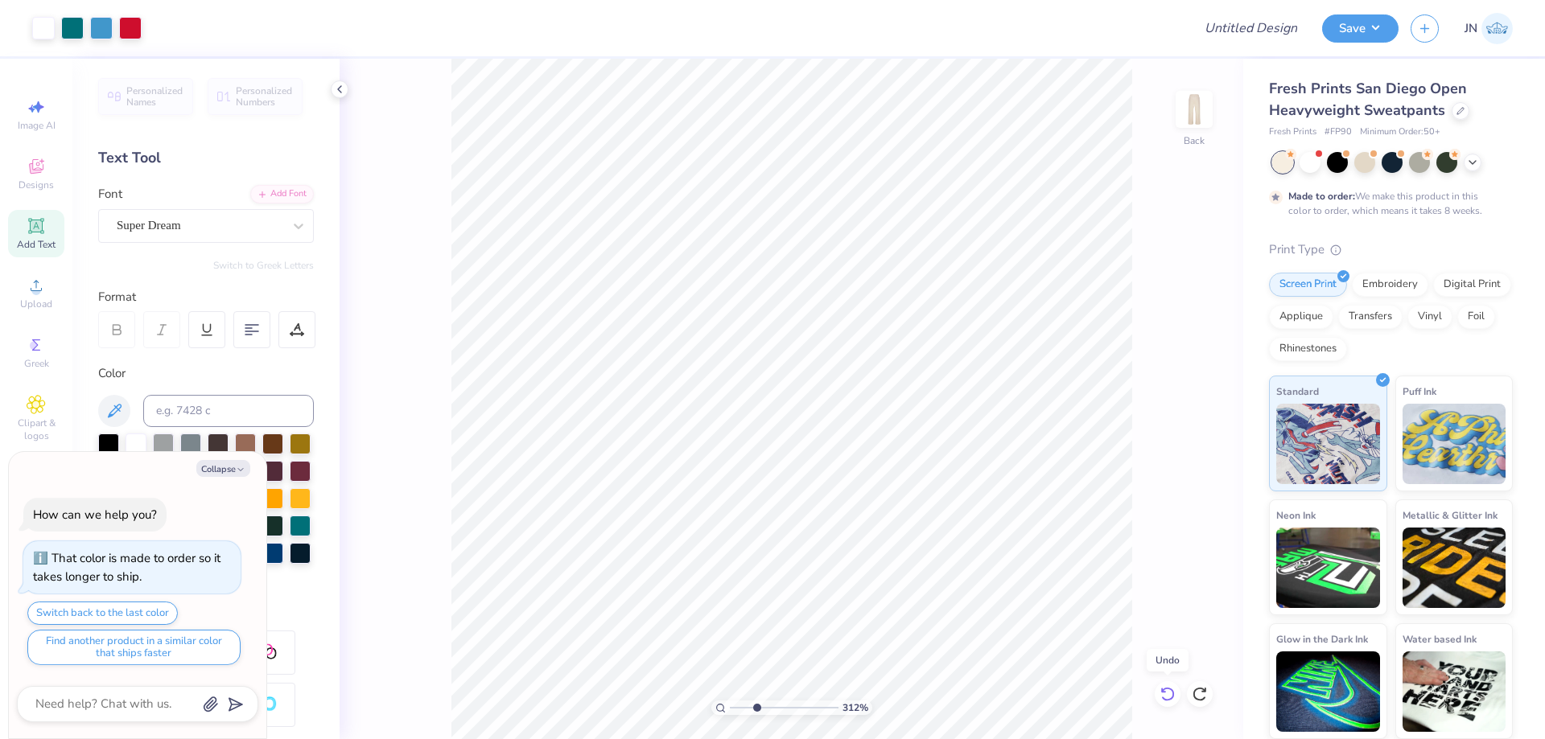
click at [1170, 694] on icon at bounding box center [1167, 694] width 16 height 16
type textarea "x"
drag, startPoint x: 752, startPoint y: 709, endPoint x: 743, endPoint y: 708, distance: 9.7
type input "1.86"
click at [743, 708] on input "range" at bounding box center [784, 708] width 109 height 14
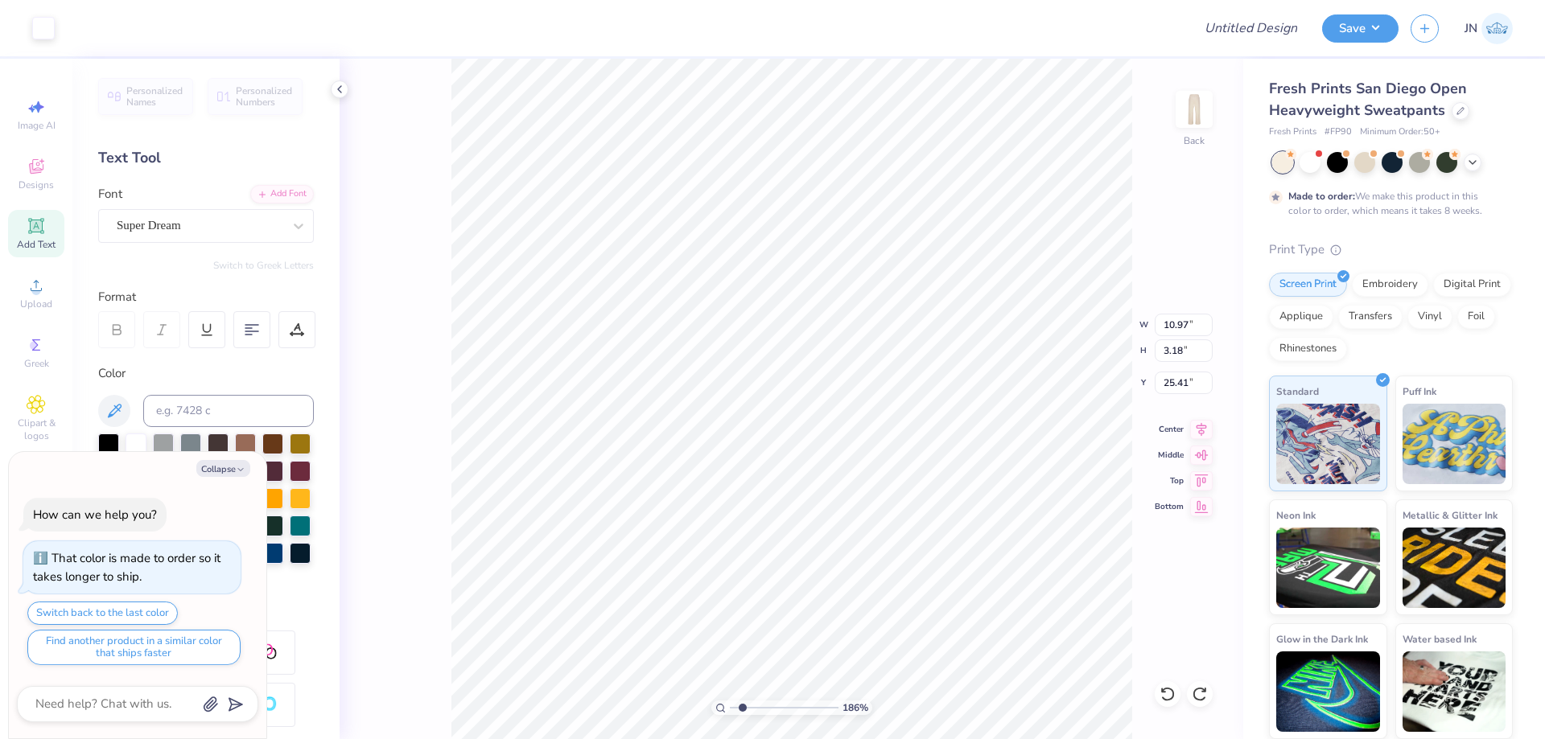
scroll to position [14, 2]
type textarea "x"
type textarea "a"
type textarea "x"
type textarea "ag"
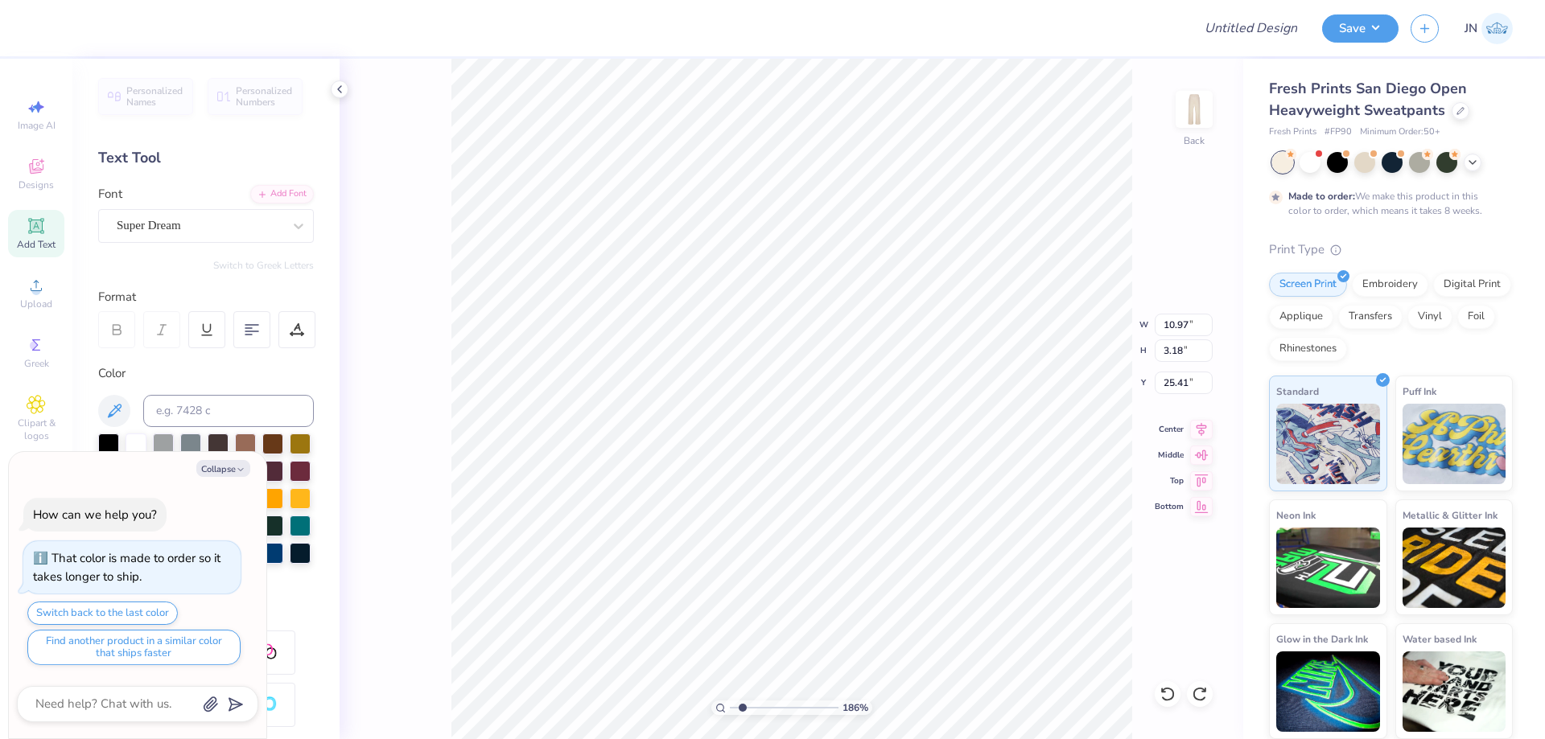
type textarea "x"
type textarea "age"
type textarea "x"
type textarea "ag"
type textarea "x"
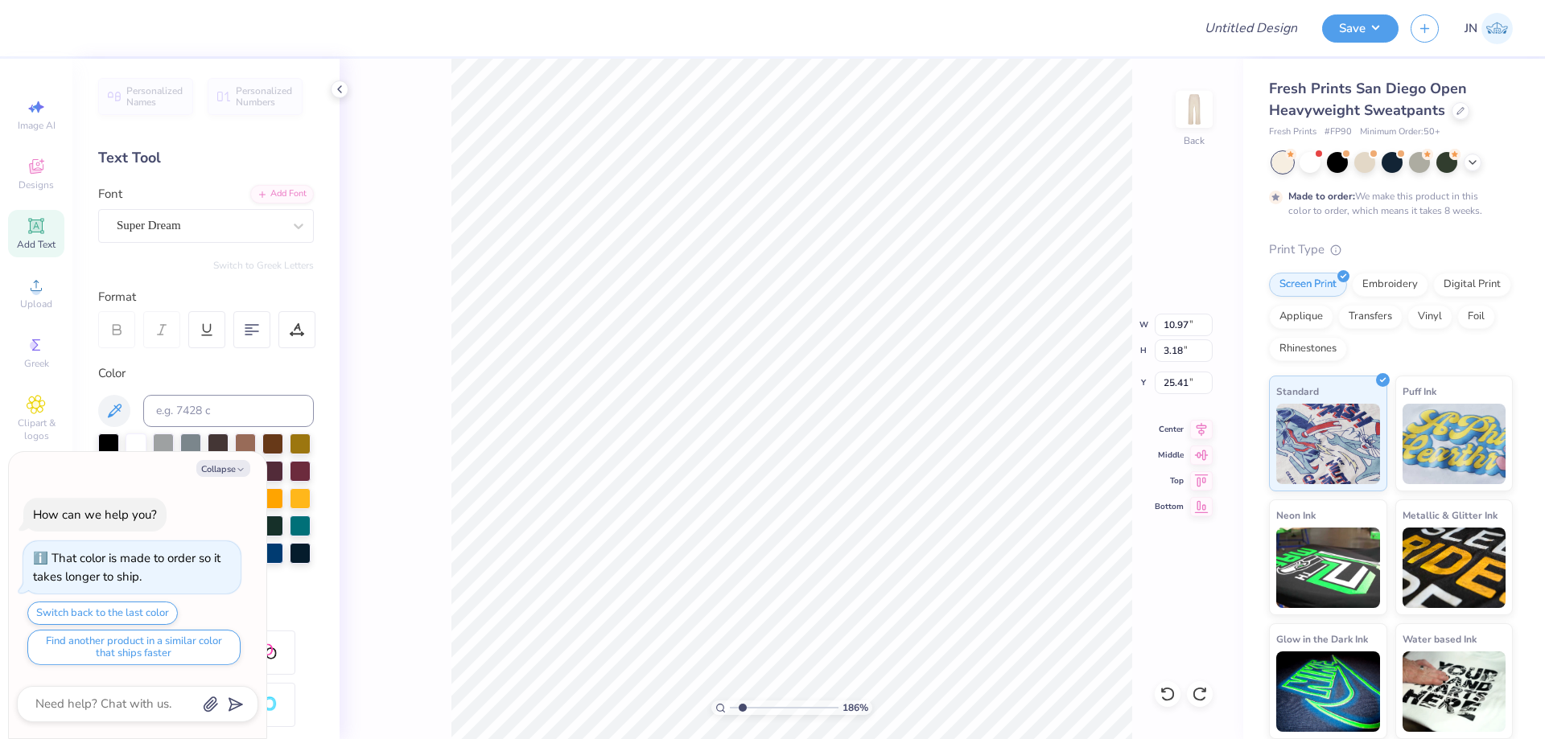
type textarea "a"
type textarea "x"
type textarea "AG"
type textarea "x"
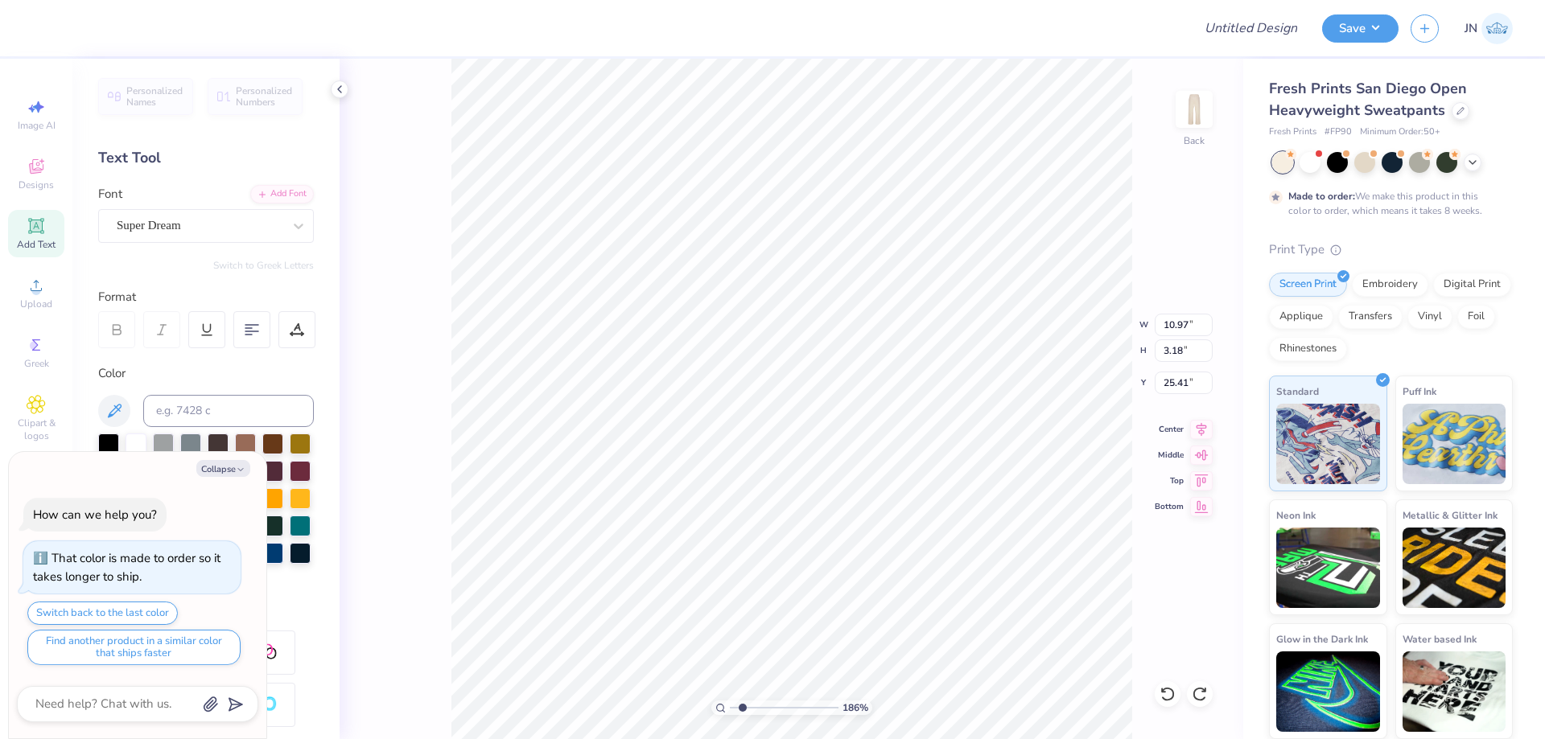
type textarea "AGE"
type textarea "x"
type textarea "AG"
type textarea "x"
type textarea "AGR"
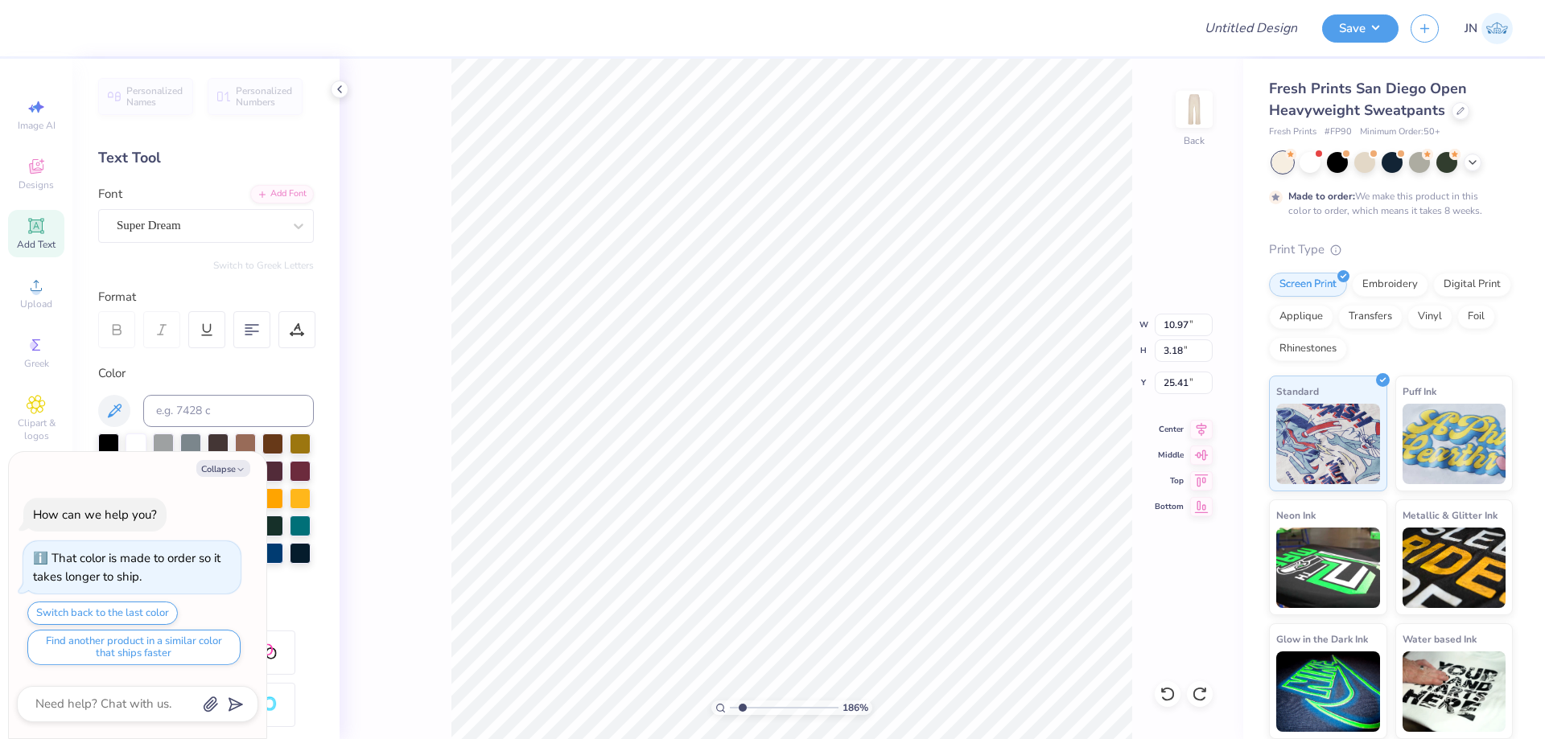
scroll to position [14, 2]
type textarea "x"
type input "8.38"
type input "3.17"
click at [175, 221] on div "Super Dream" at bounding box center [199, 225] width 169 height 25
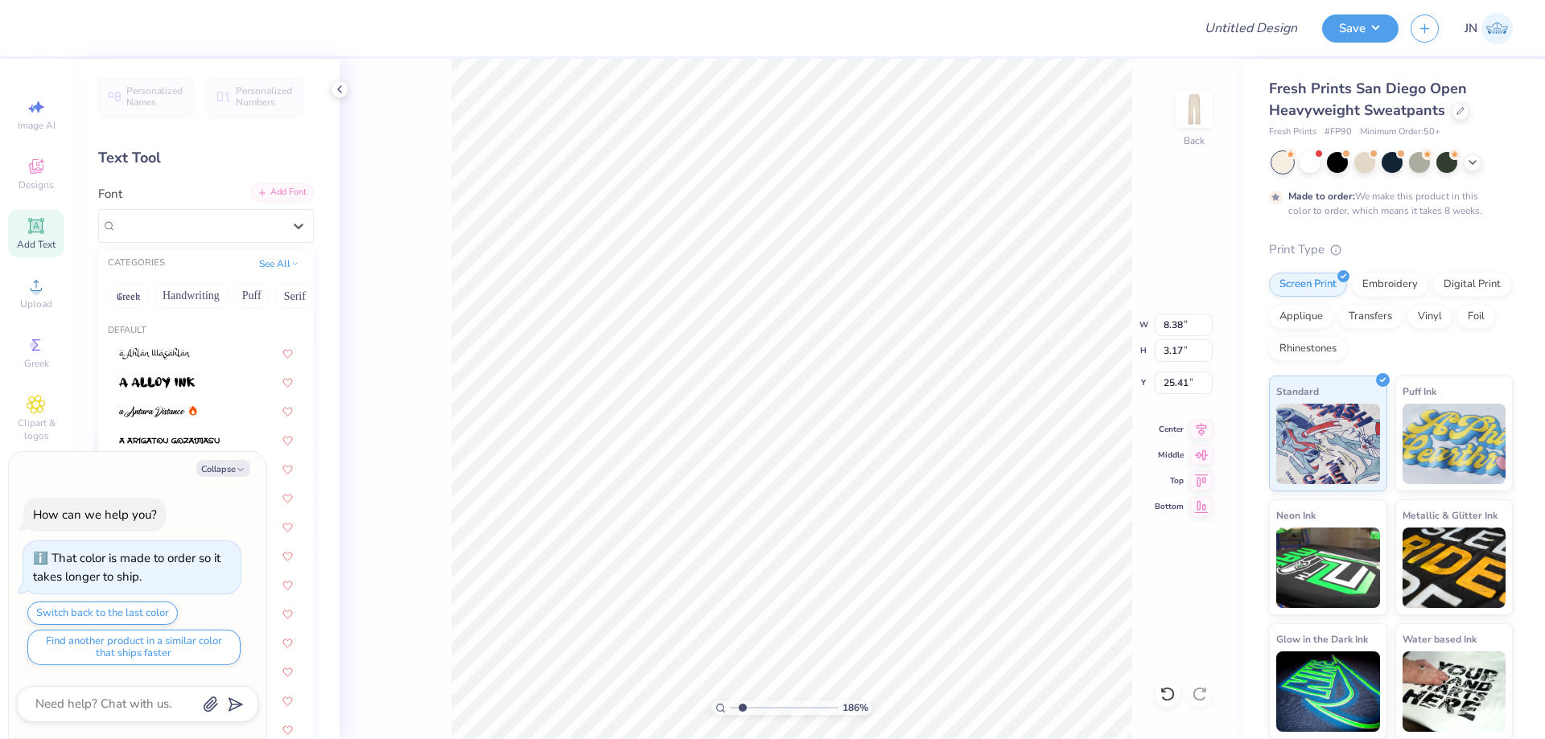
click at [262, 201] on div "Add Font" at bounding box center [282, 192] width 64 height 19
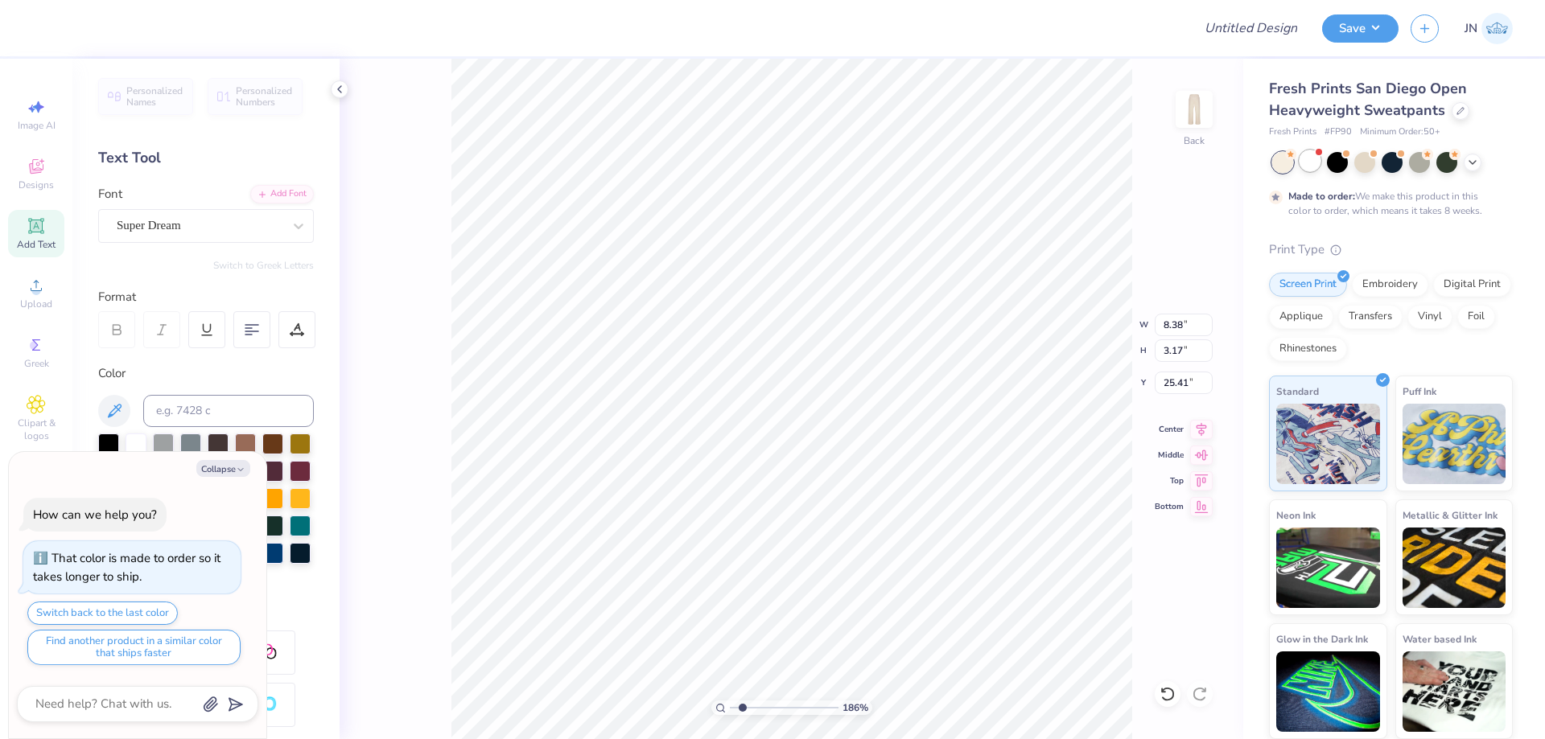
click at [1307, 165] on div at bounding box center [1309, 160] width 21 height 21
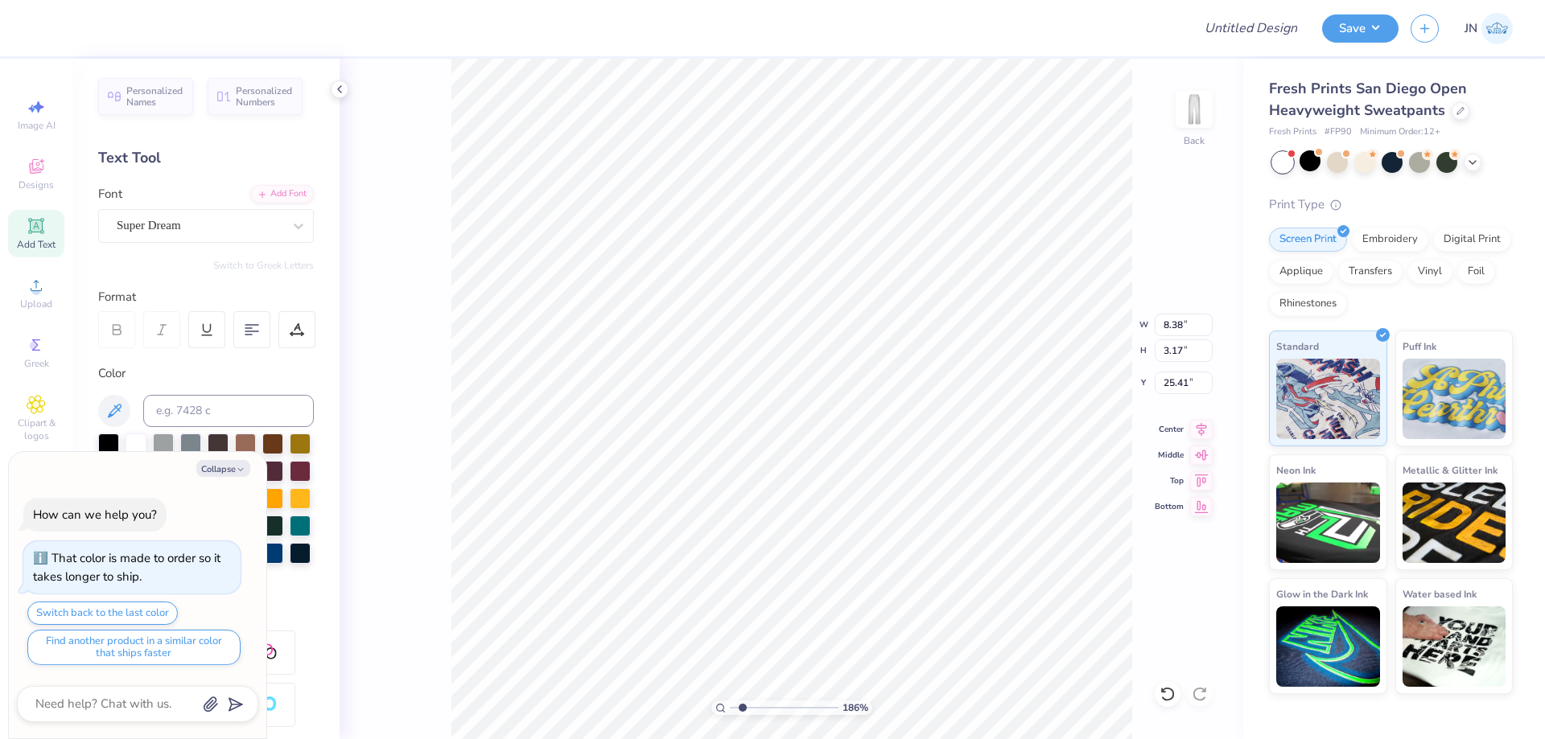
scroll to position [375, 0]
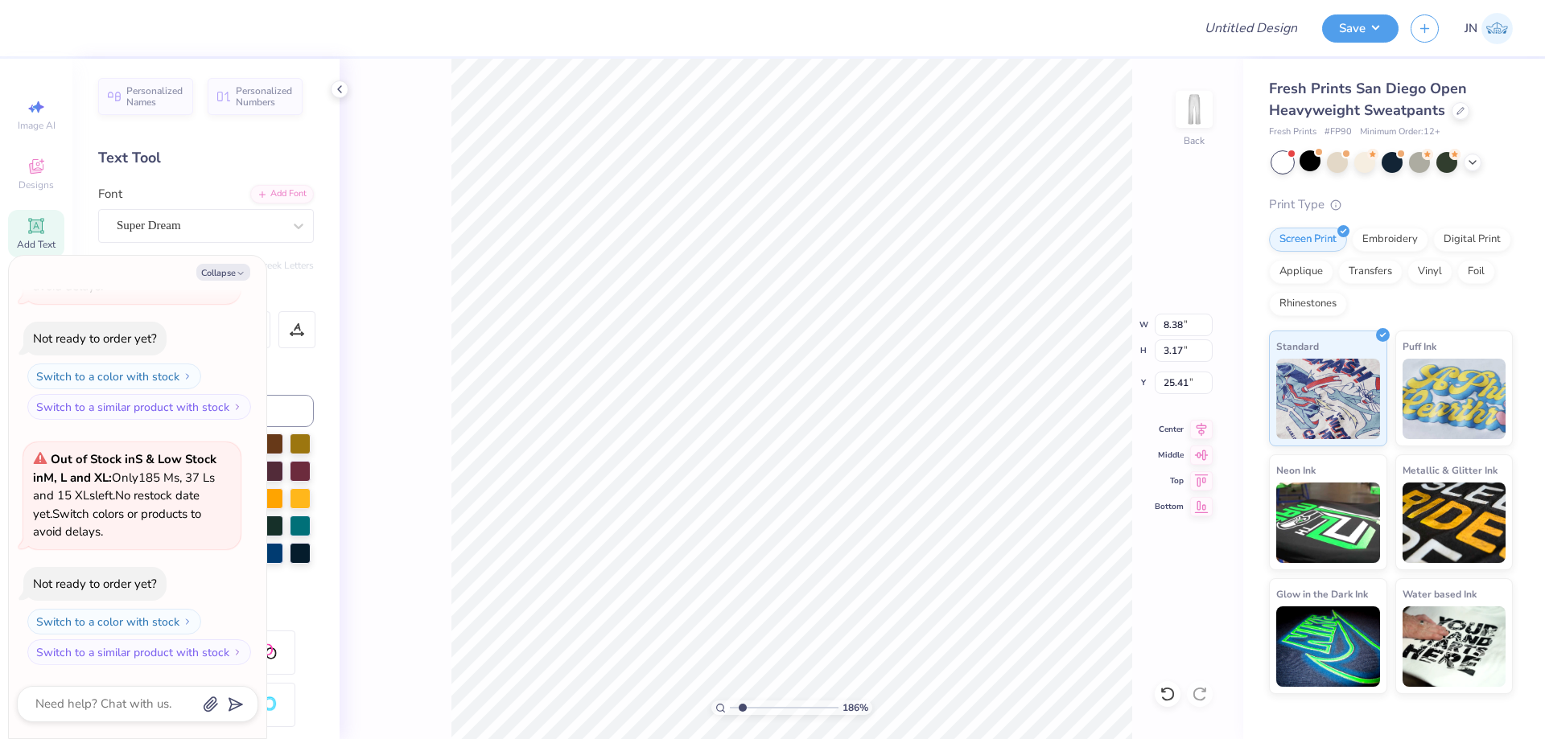
type textarea "x"
type input "8.75"
click at [290, 405] on input at bounding box center [228, 411] width 171 height 32
click at [226, 270] on button "Collapse" at bounding box center [223, 272] width 54 height 17
type textarea "x"
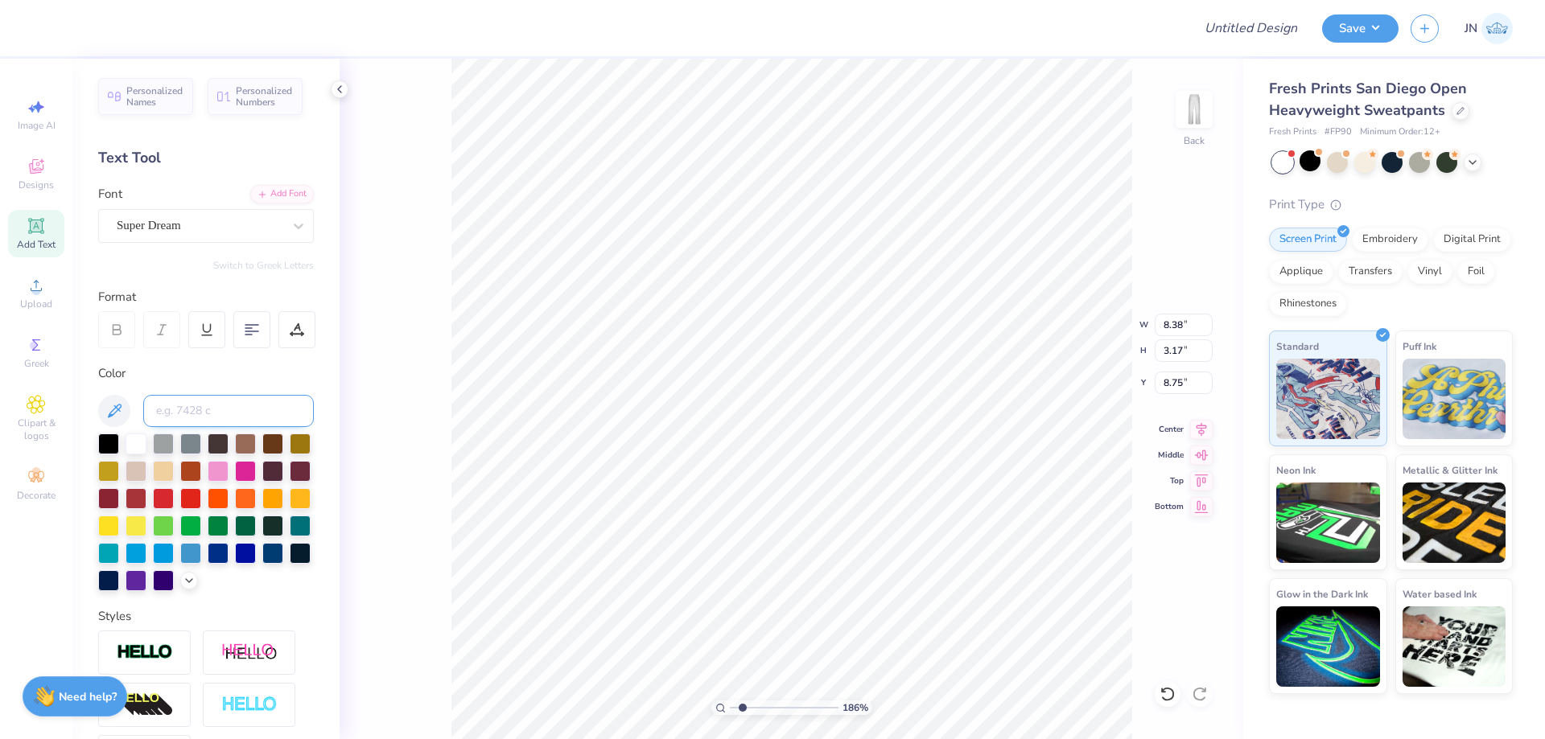
click at [211, 406] on input at bounding box center [228, 411] width 171 height 32
type input "186"
click at [275, 192] on div "Add Font" at bounding box center [282, 192] width 64 height 19
click at [263, 192] on div "Add Font" at bounding box center [282, 192] width 64 height 19
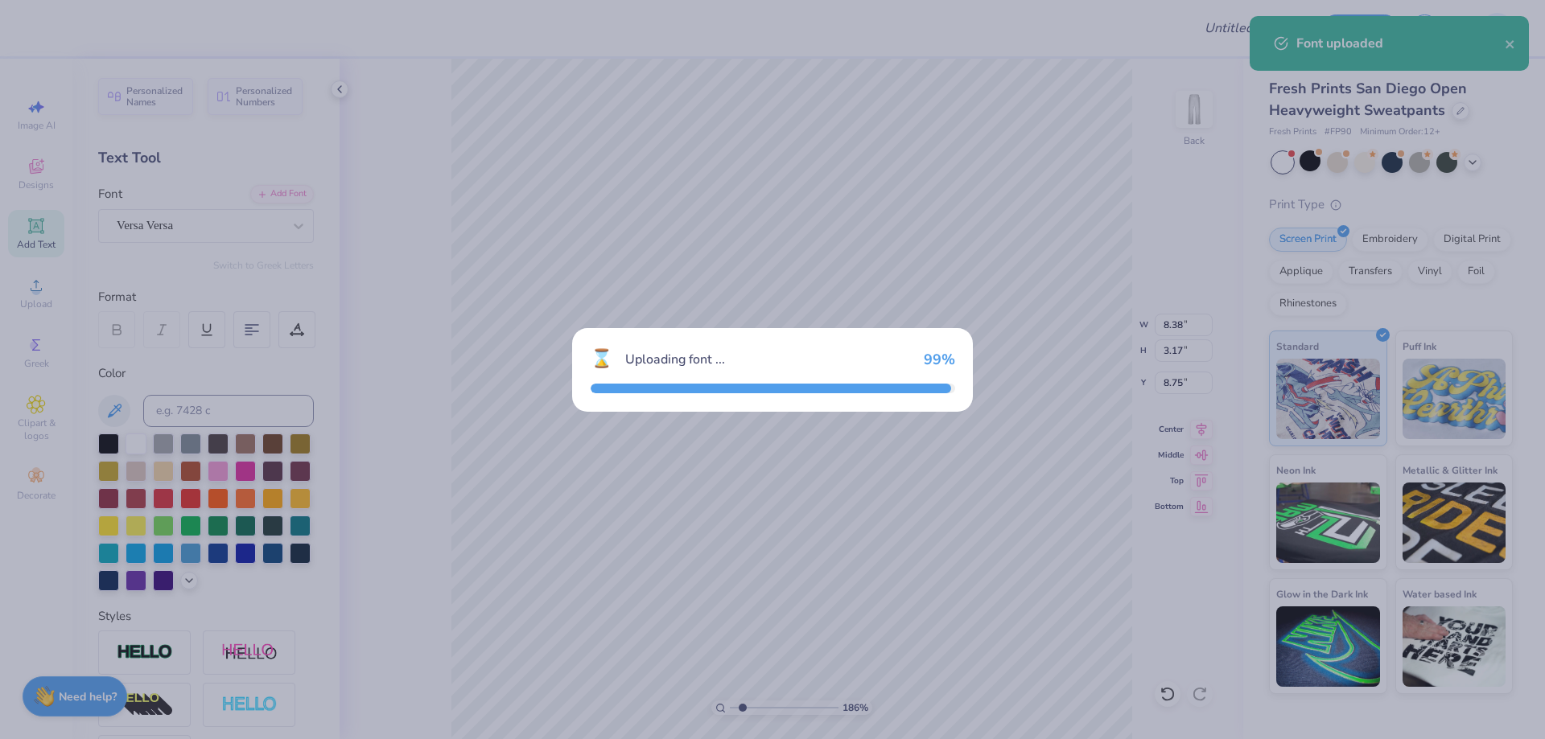
type input "8.47"
type input "3.16"
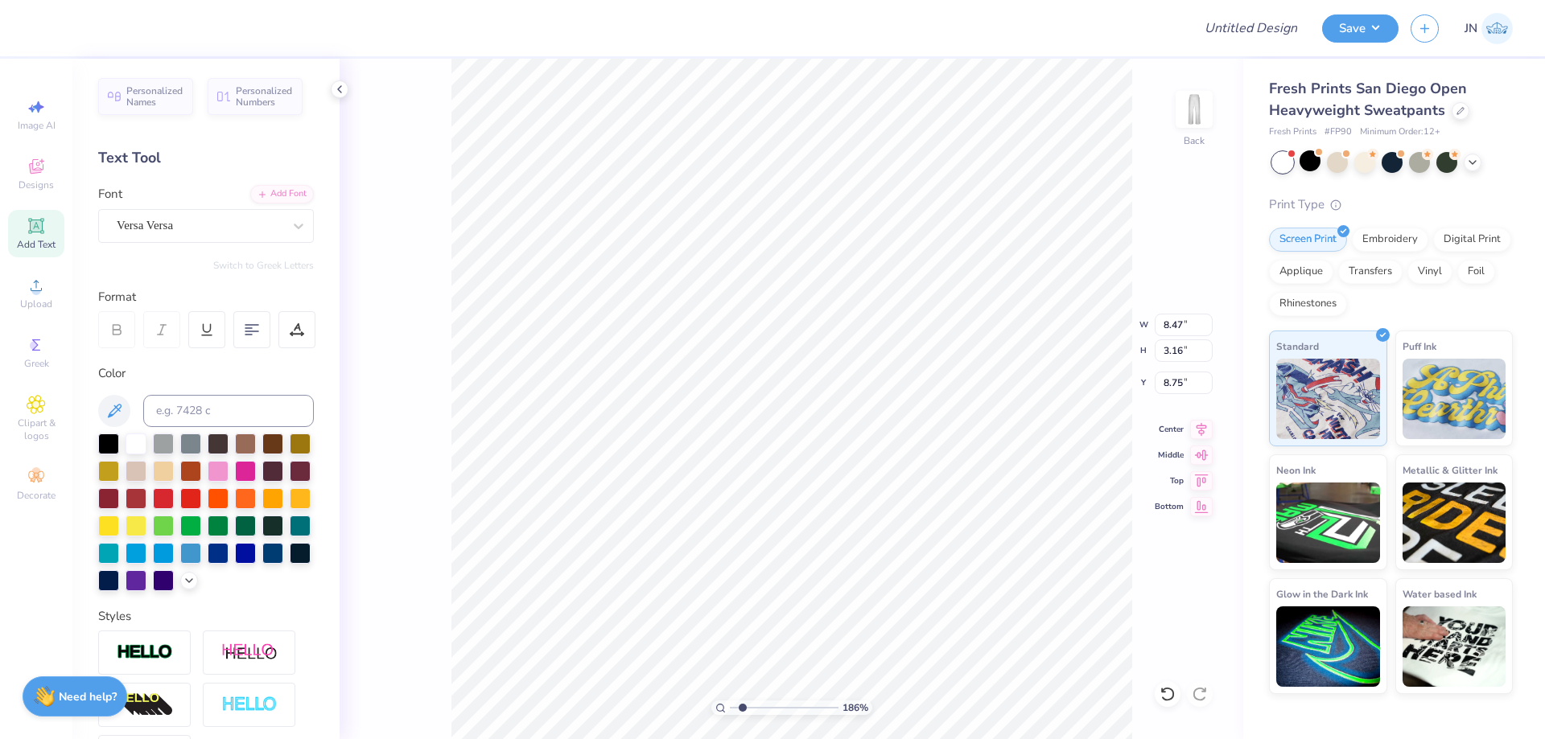
type input "3.21"
type input "1.20"
type input "7.58"
click at [856, 539] on li "Bring to Front" at bounding box center [872, 542] width 126 height 31
type input "3.05"
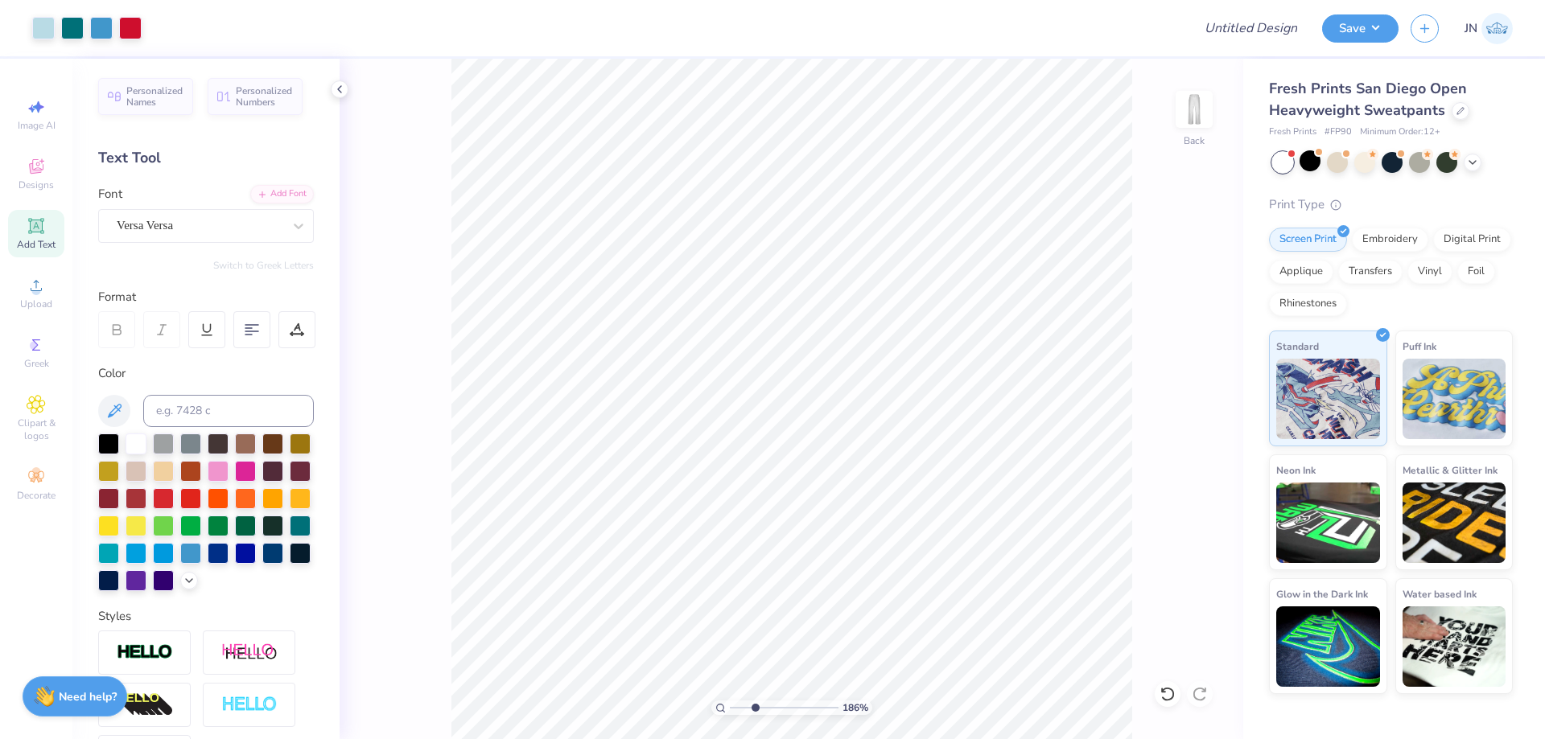
click at [755, 712] on input "range" at bounding box center [784, 708] width 109 height 14
click at [806, 430] on li "Duplicate" at bounding box center [831, 437] width 126 height 31
type input "8.58"
type textarea "retreat 2025"
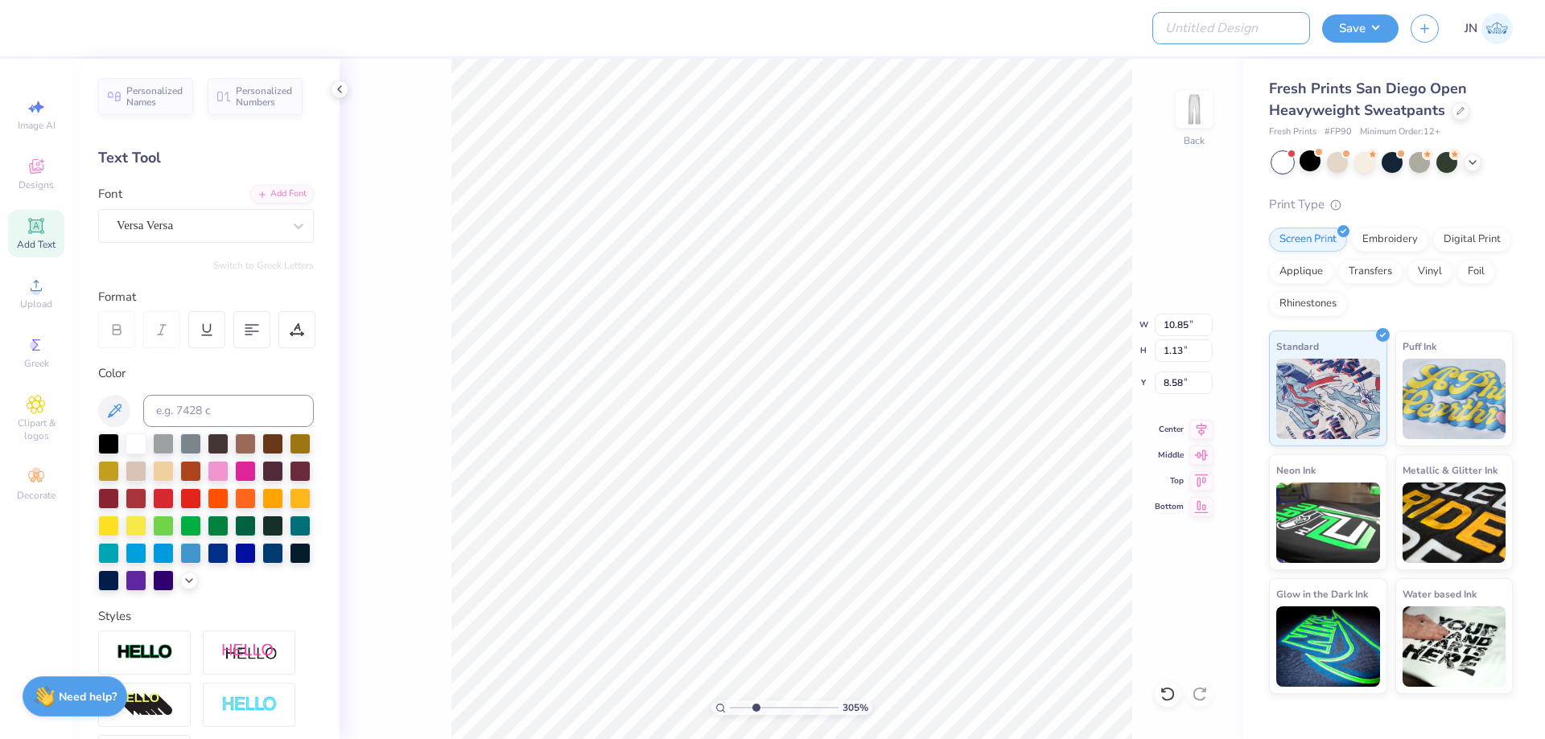
type input "10.85"
type input "1.13"
type input "8.62"
type input "4.19"
type input "0.44"
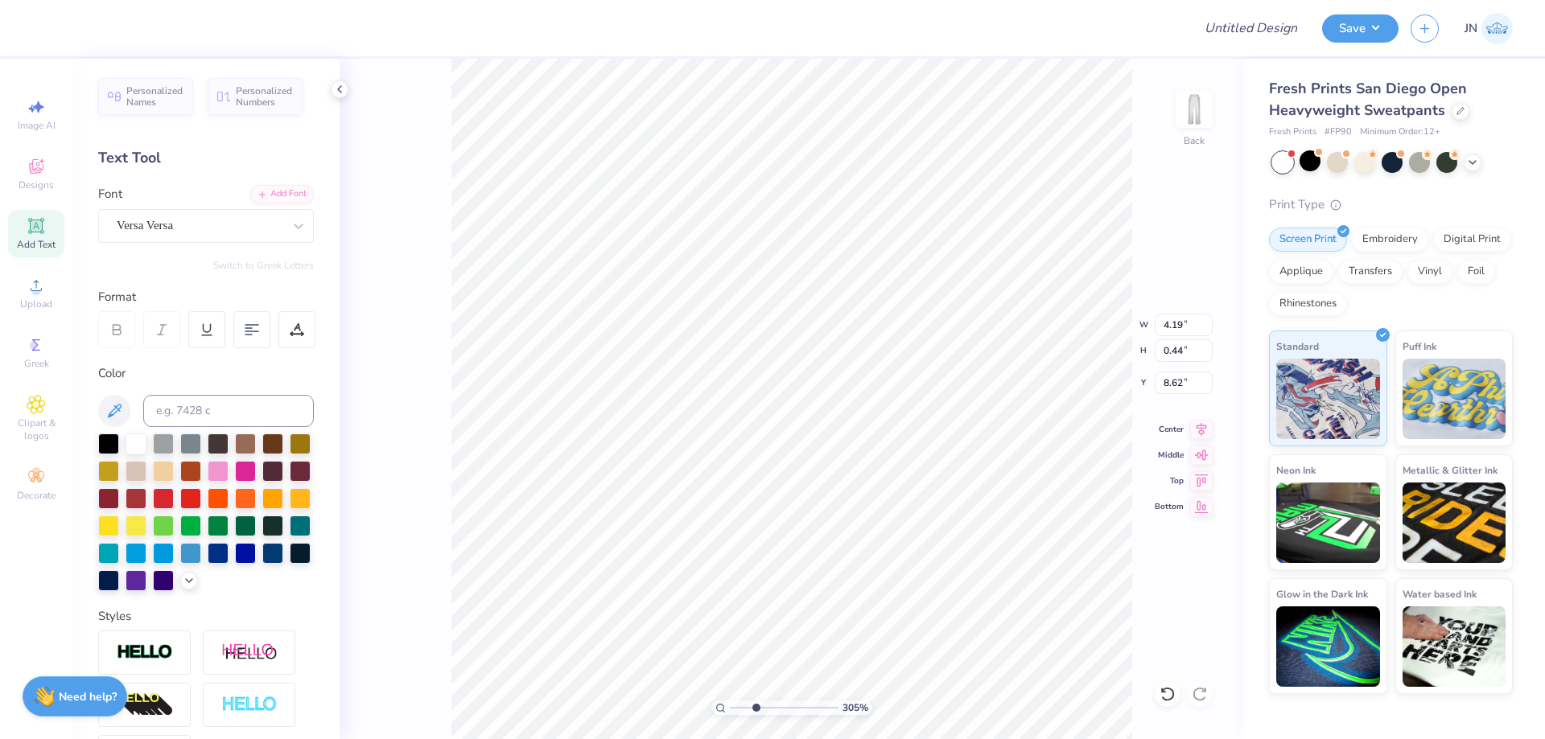
type input "8.98"
type input "3.22"
type input "0.33"
type input "2.72"
type input "1.46"
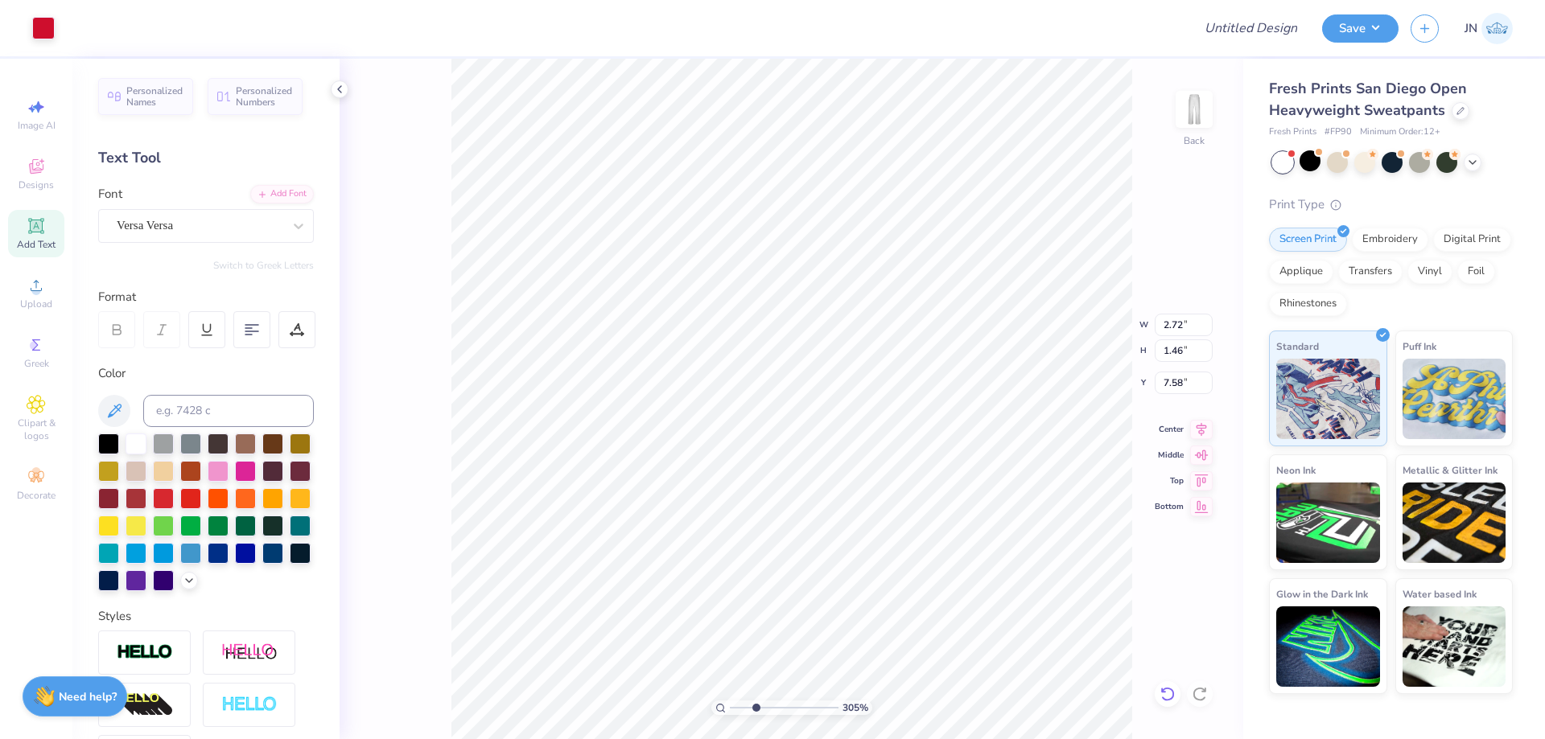
click at [1163, 702] on div at bounding box center [1168, 694] width 26 height 26
type input "3.22"
type input "1.73"
click at [1172, 690] on icon at bounding box center [1167, 694] width 16 height 16
type input "7.75"
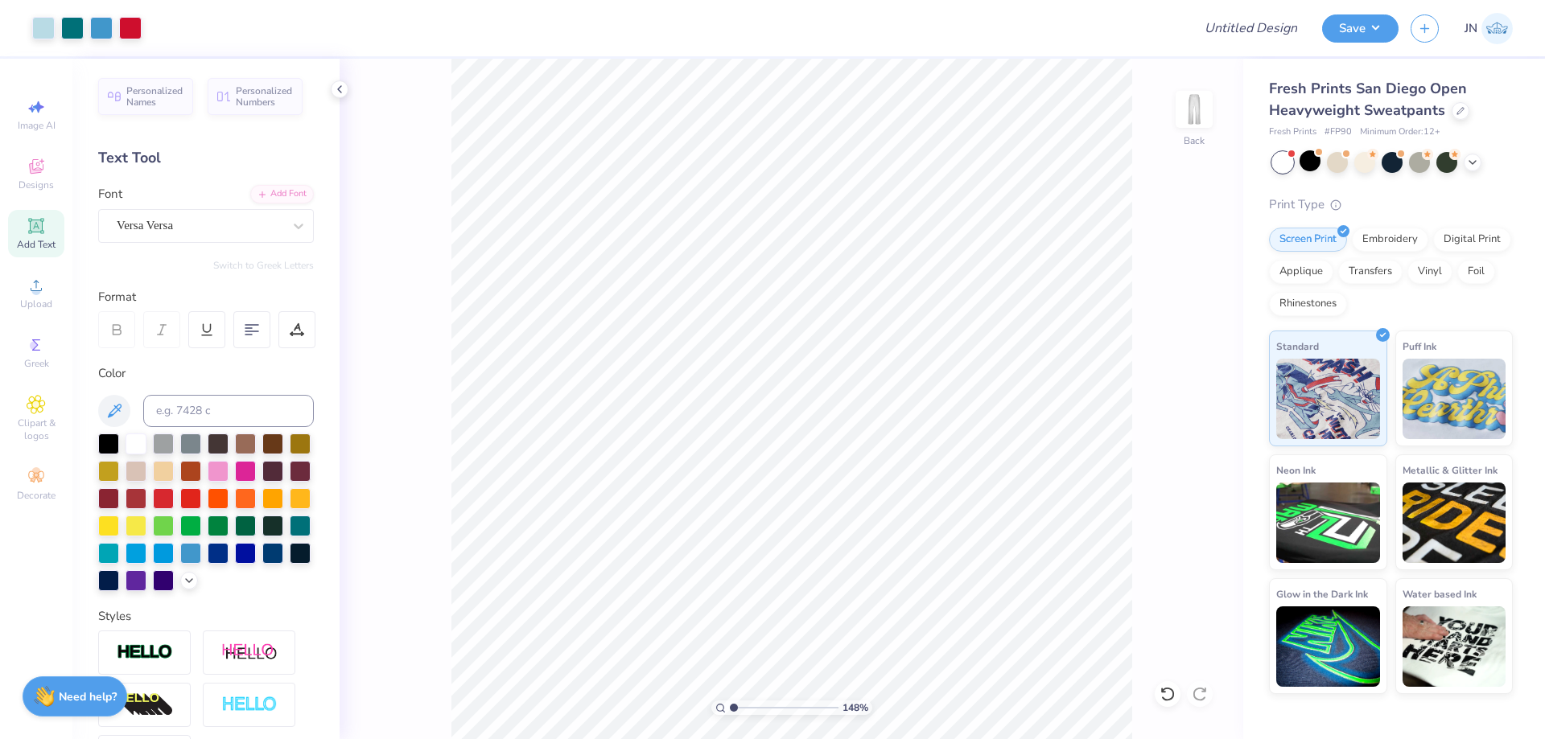
drag, startPoint x: 755, startPoint y: 701, endPoint x: 734, endPoint y: 703, distance: 21.1
type input "1.04"
click at [734, 703] on input "range" at bounding box center [784, 708] width 109 height 14
click at [1244, 34] on input "Design Title" at bounding box center [1231, 28] width 158 height 32
paste input "FPS239954"
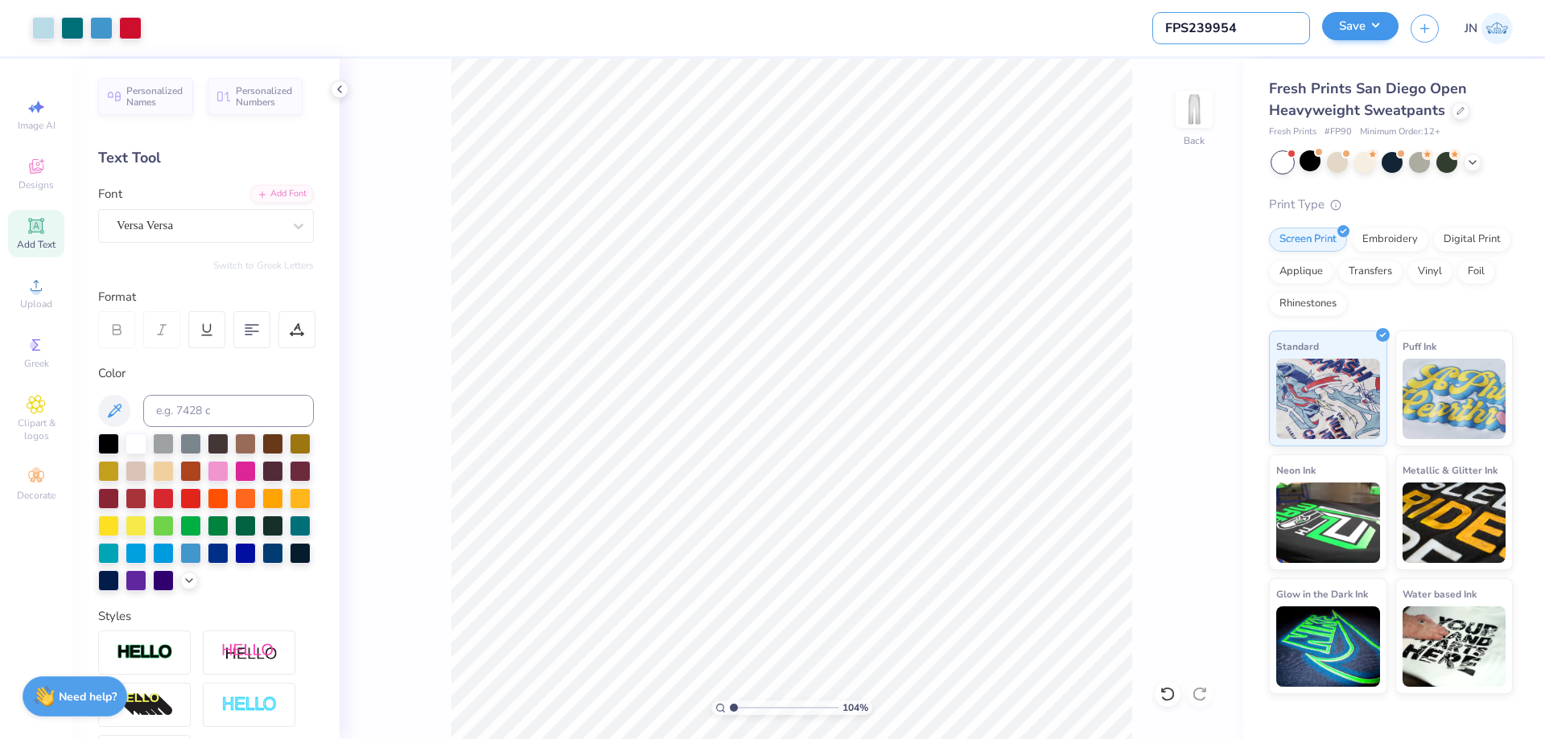
type input "FPS239954"
click at [1358, 32] on button "Save" at bounding box center [1360, 26] width 76 height 28
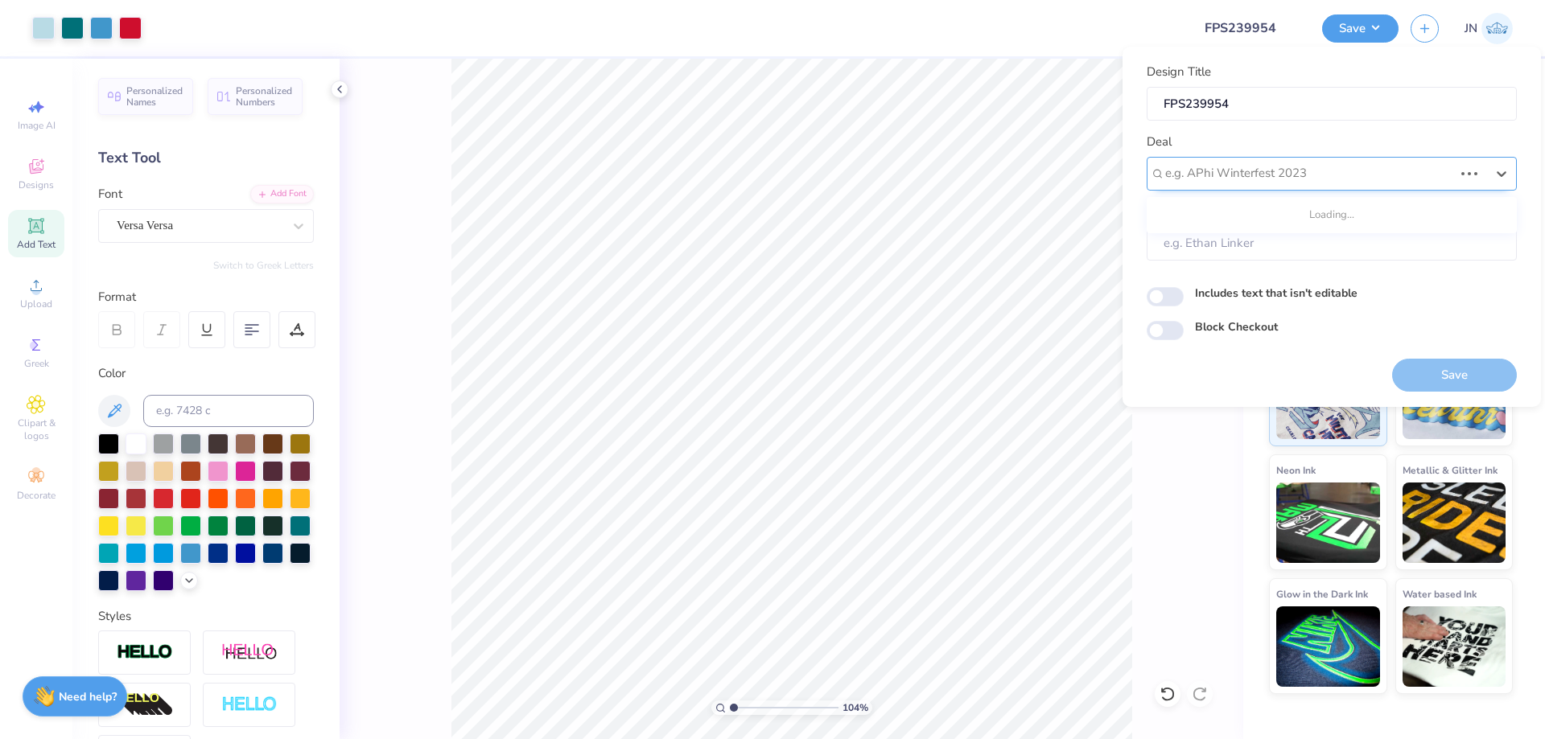
click at [1318, 165] on div at bounding box center [1309, 174] width 288 height 22
click at [1276, 272] on div "Design Tool Gallery" at bounding box center [1331, 274] width 357 height 27
type input "design tool"
type input "Design Tool Gallery User"
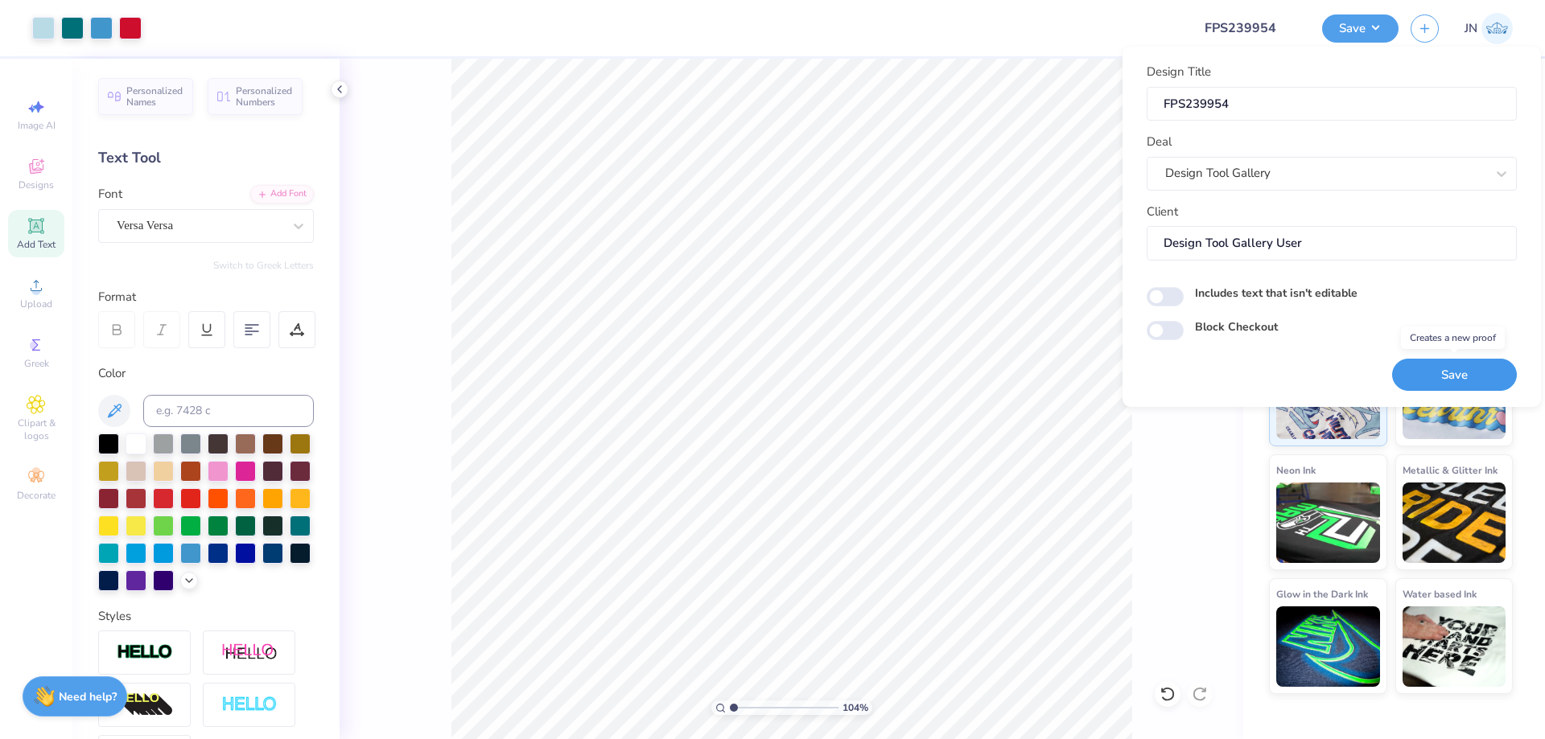
click at [1427, 368] on button "Save" at bounding box center [1454, 375] width 125 height 33
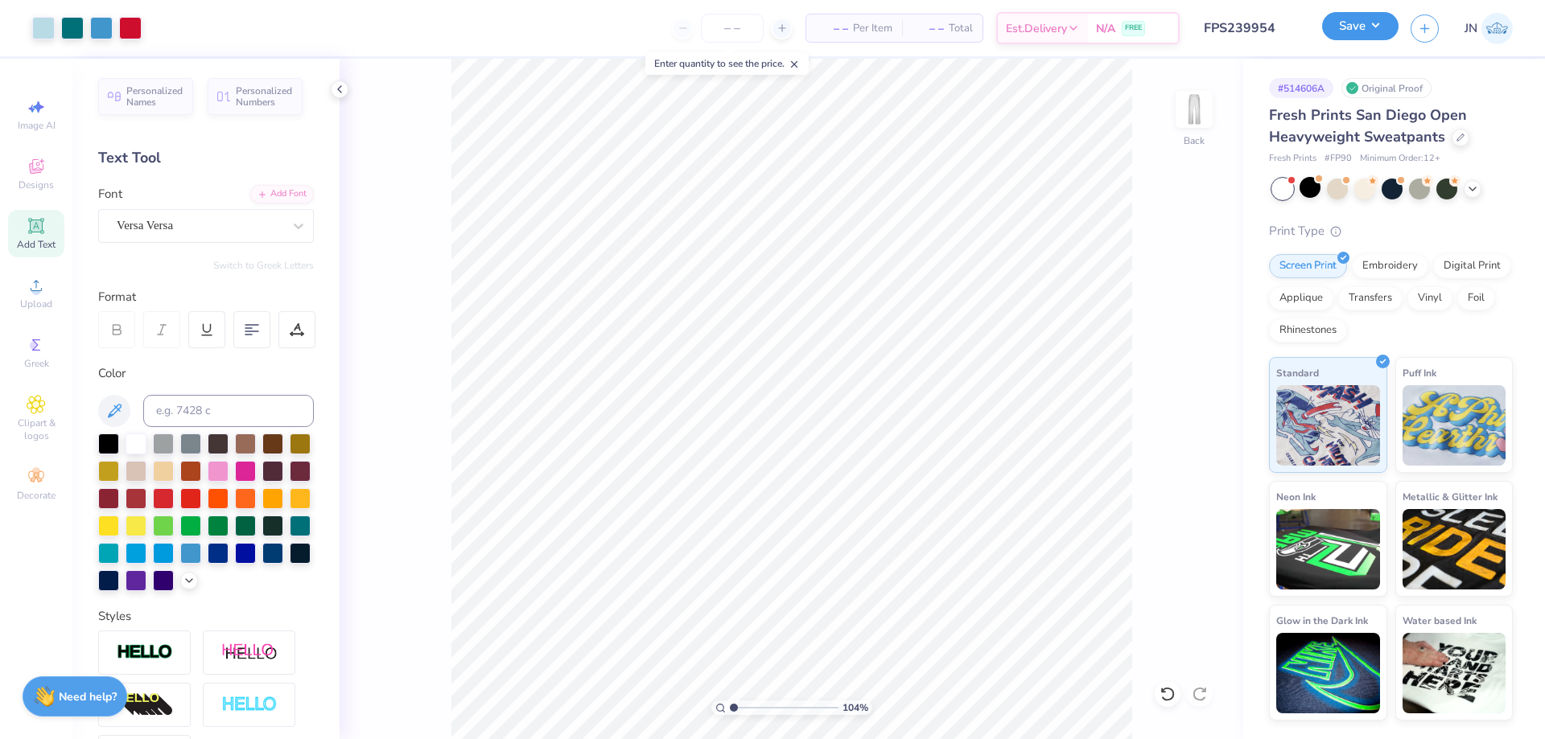
click at [1359, 23] on button "Save" at bounding box center [1360, 26] width 76 height 28
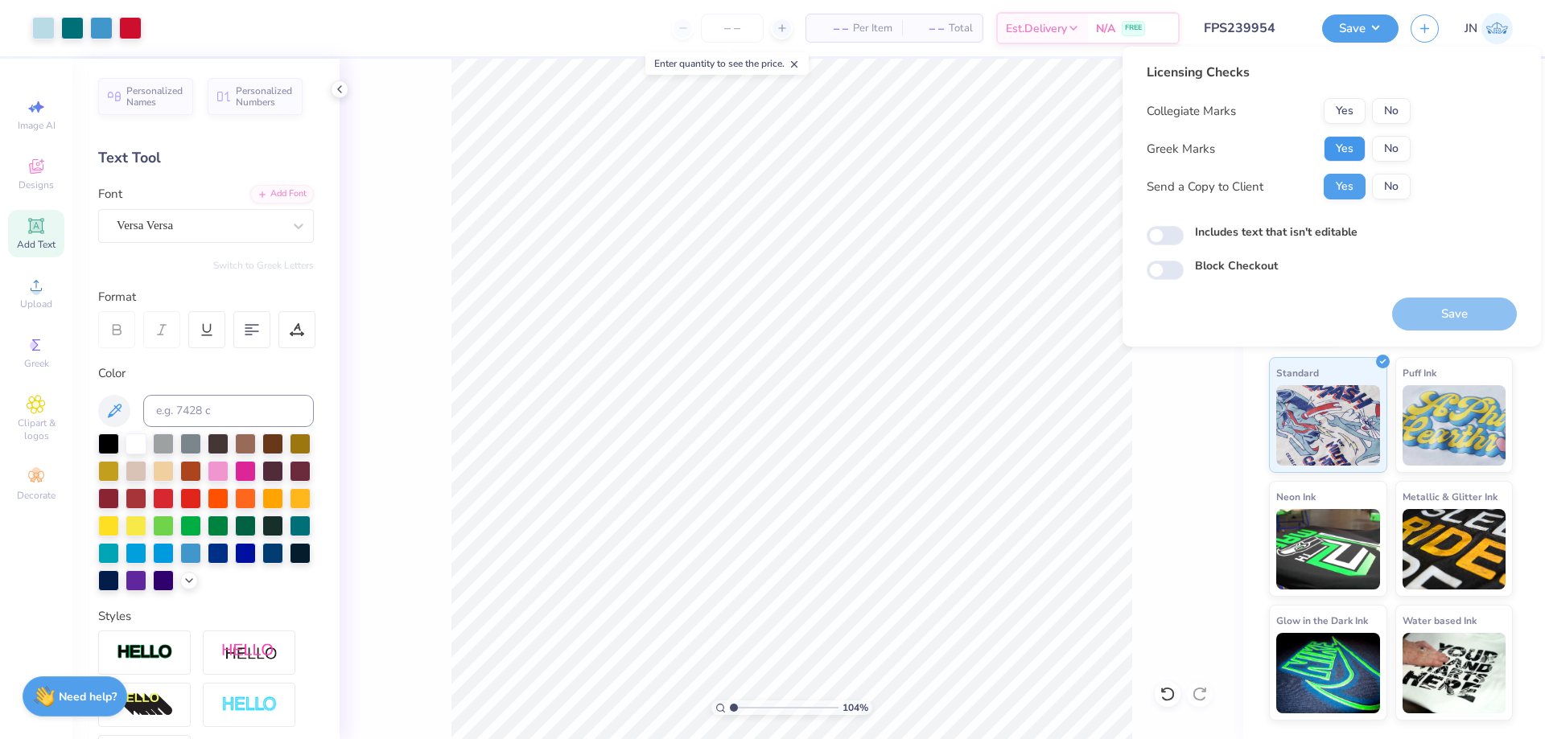
click at [1348, 144] on button "Yes" at bounding box center [1345, 149] width 42 height 26
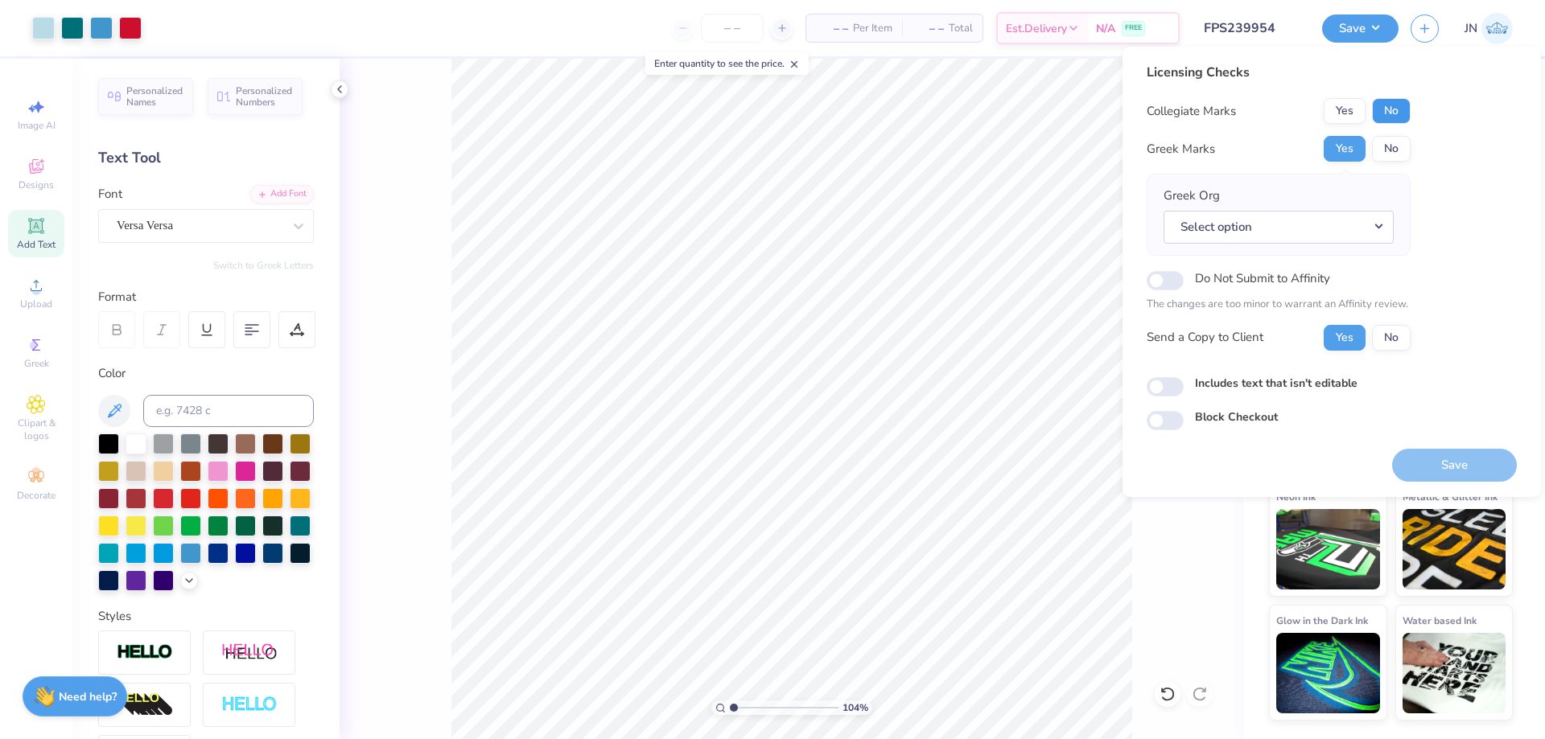
click at [1386, 112] on button "No" at bounding box center [1391, 111] width 39 height 26
click at [1273, 230] on button "Select option" at bounding box center [1278, 227] width 230 height 33
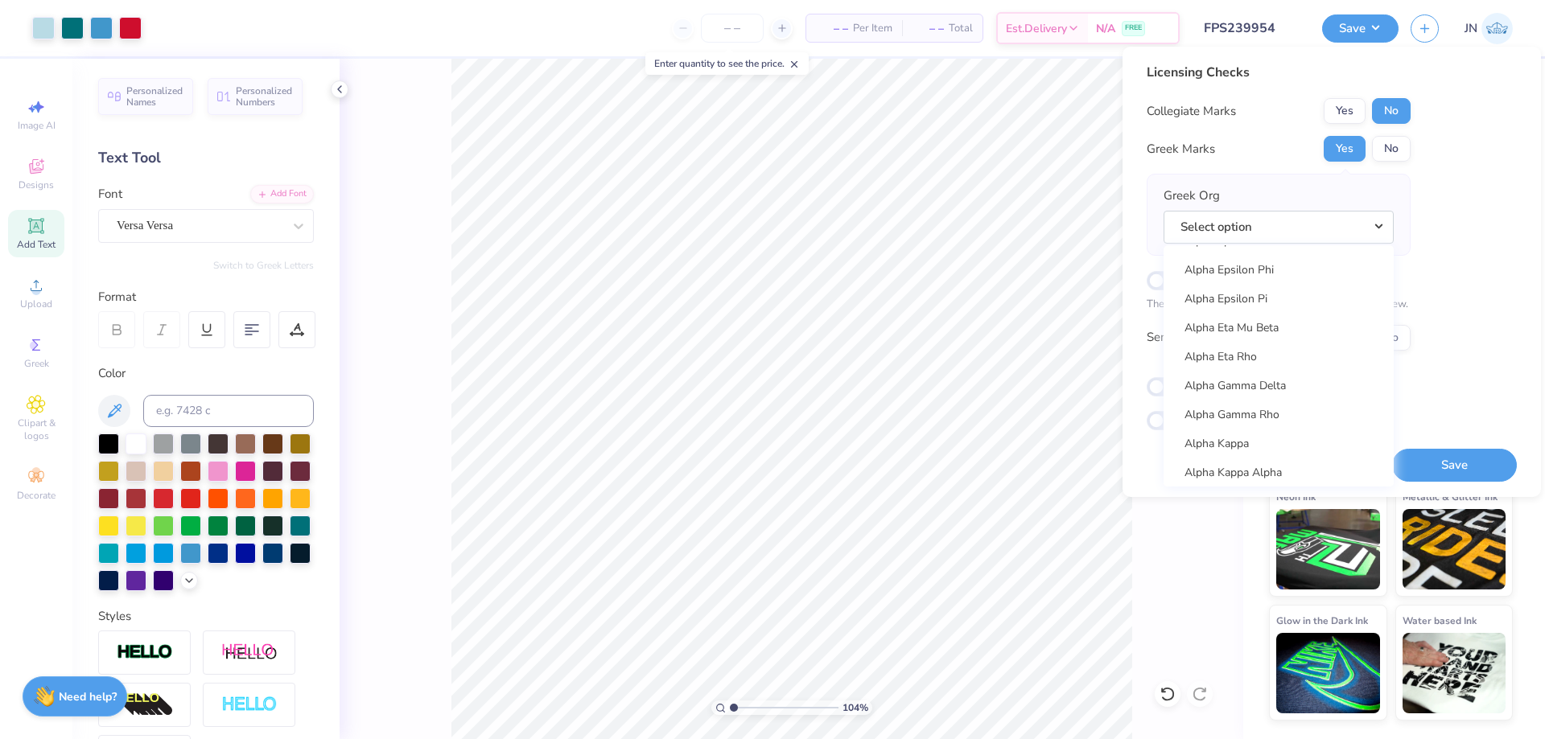
scroll to position [483, 0]
click at [1258, 426] on link "Alpha Gamma Rho" at bounding box center [1278, 419] width 217 height 27
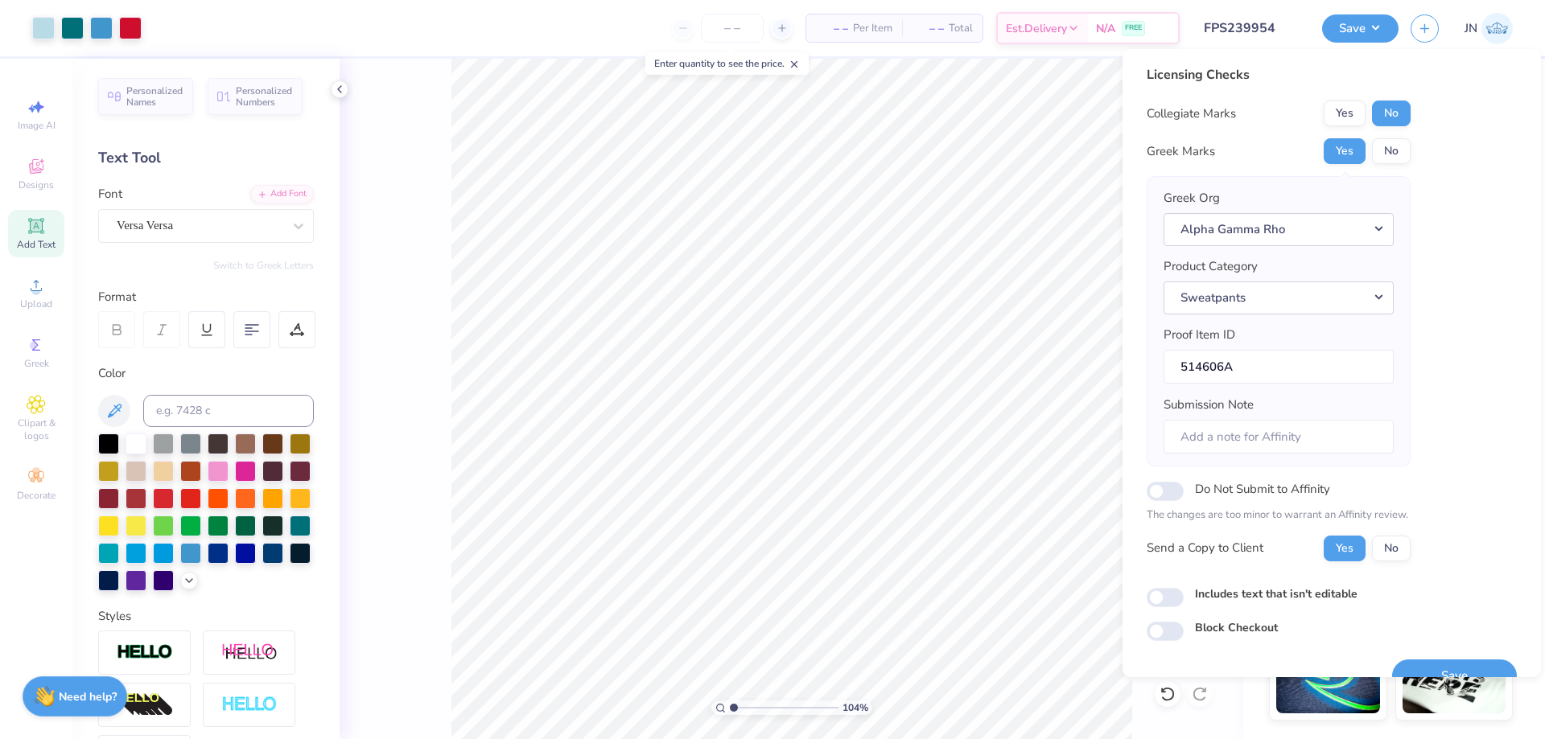
scroll to position [31, 0]
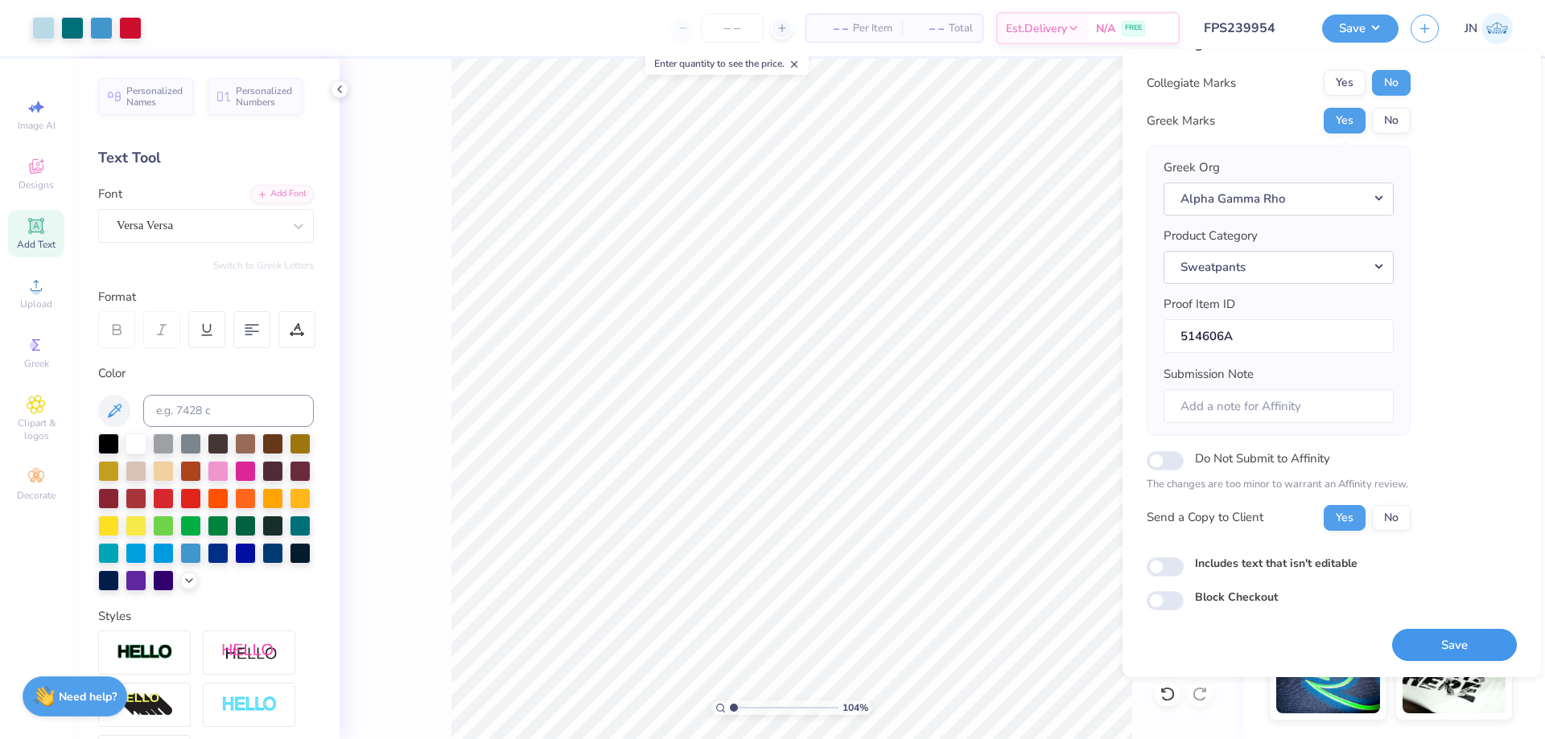
click at [1428, 632] on button "Save" at bounding box center [1454, 645] width 125 height 33
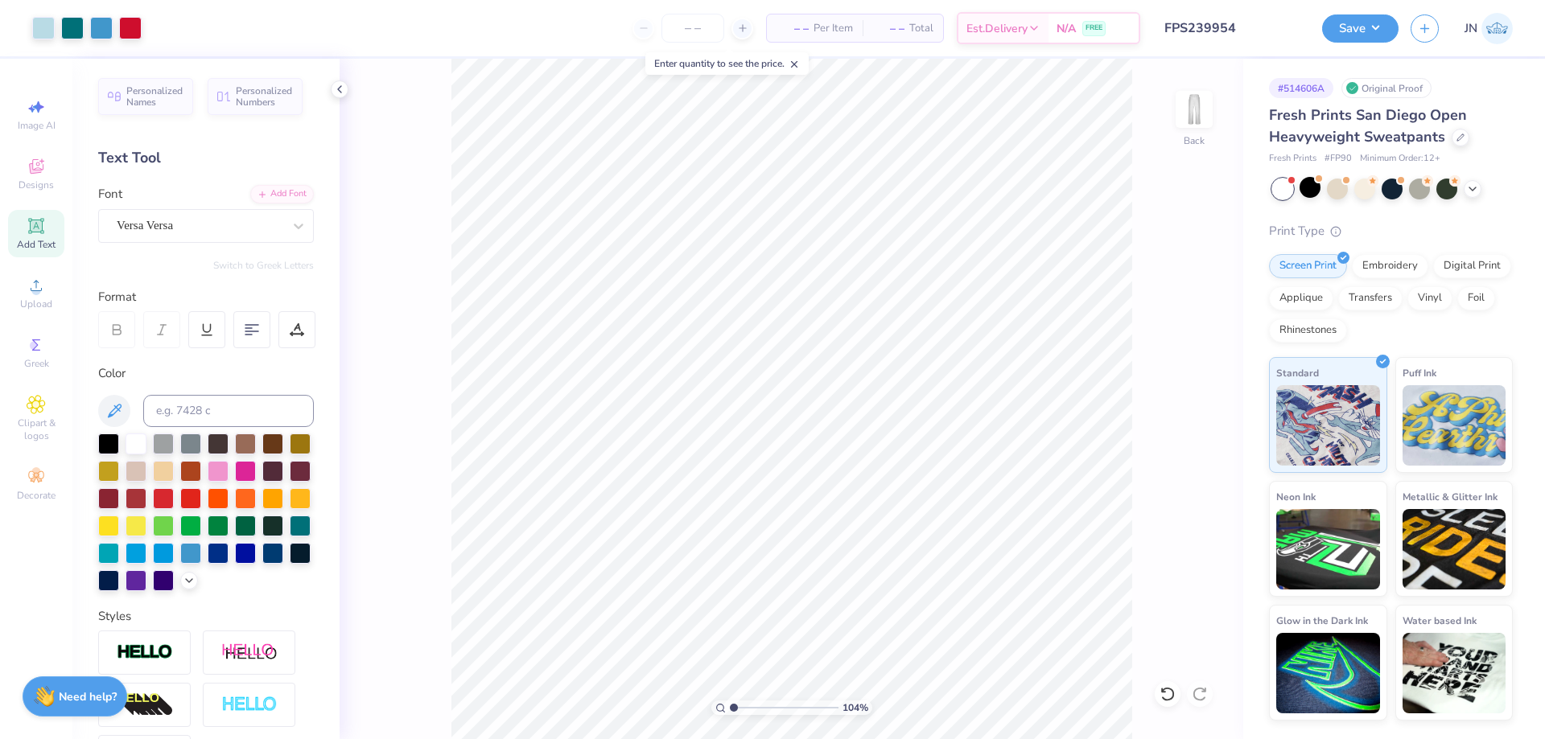
click at [1239, 26] on input "FPS239954" at bounding box center [1231, 28] width 158 height 32
click at [1357, 37] on button "Save" at bounding box center [1360, 26] width 76 height 28
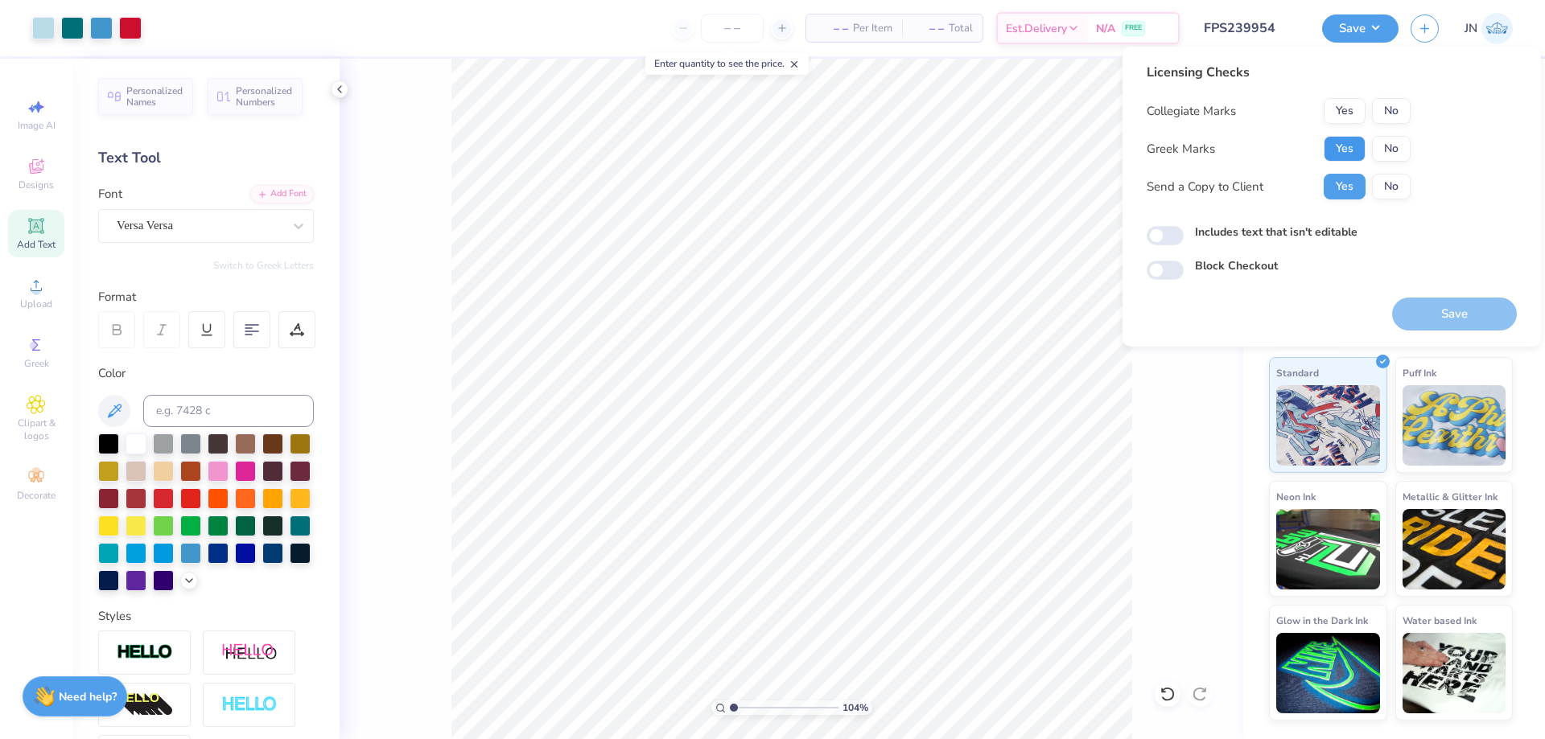
click at [1358, 148] on button "Yes" at bounding box center [1345, 149] width 42 height 26
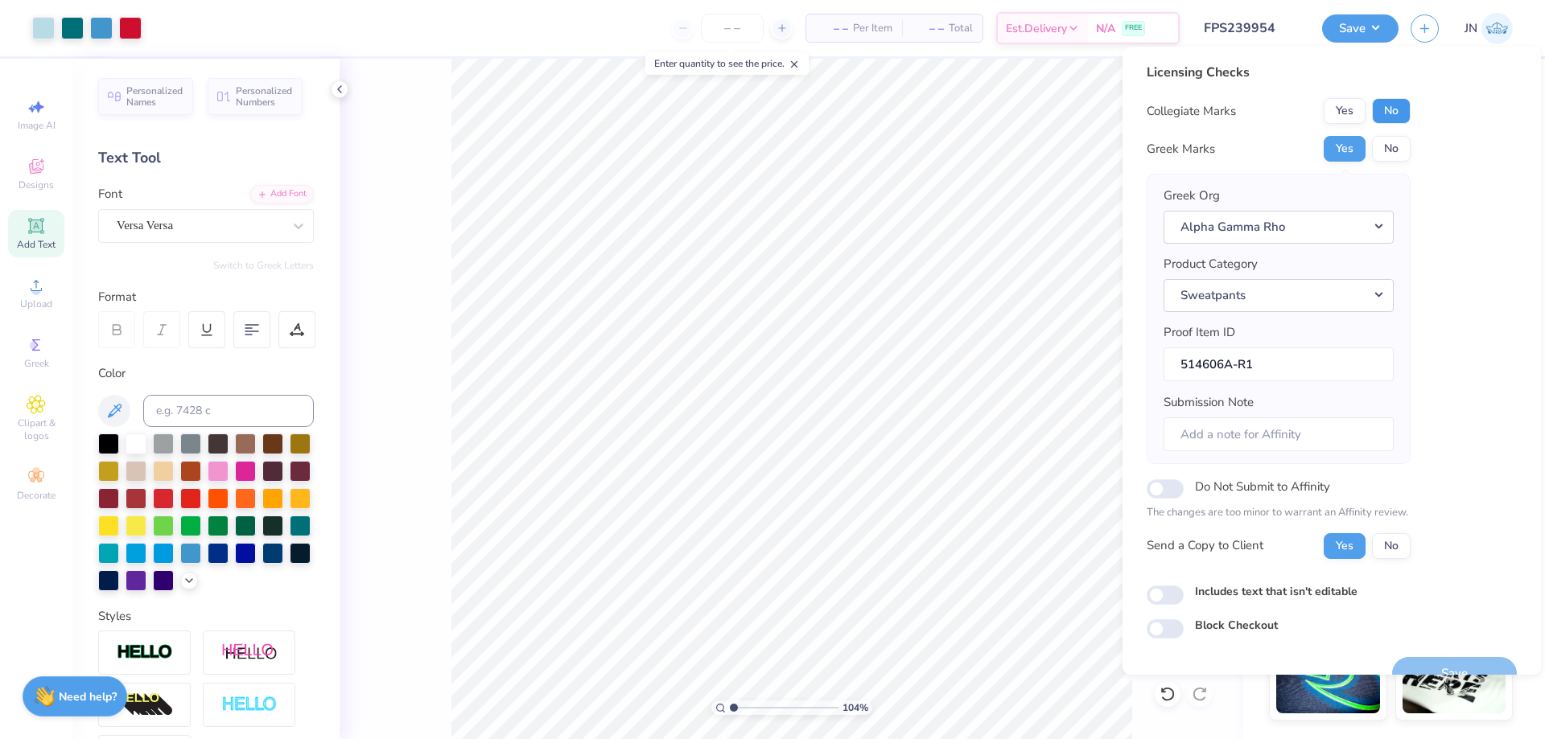
click at [1389, 115] on button "No" at bounding box center [1391, 111] width 39 height 26
click at [1443, 221] on div "Licensing Checks Collegiate Marks Yes No Greek Marks Yes No Greek Org Alpha Gam…" at bounding box center [1332, 351] width 370 height 576
click at [1459, 322] on div "Licensing Checks Collegiate Marks Yes No Greek Marks Yes No Greek Org Alpha Gam…" at bounding box center [1332, 351] width 370 height 576
click at [1413, 660] on button "Save" at bounding box center [1454, 673] width 125 height 33
